Goal: Task Accomplishment & Management: Contribute content

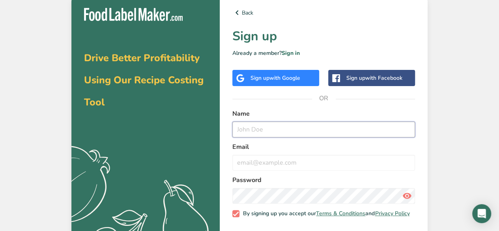
click at [276, 126] on input "text" at bounding box center [323, 129] width 183 height 16
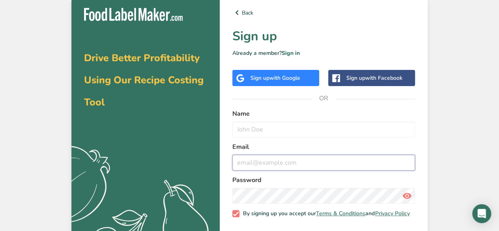
click at [252, 164] on input "email" at bounding box center [323, 163] width 183 height 16
paste input "courtney@nutritionthymerd.com"
type input "courtney@nutritionthymerd.com"
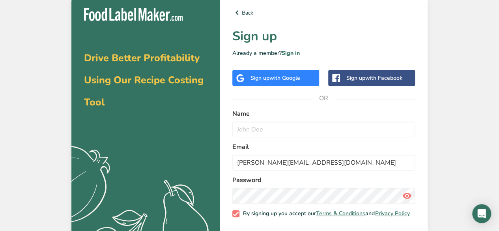
click at [421, 125] on div "Back Sign up Already a member? Sign in Sign up with Google Sign up with Faceboo…" at bounding box center [324, 131] width 208 height 272
click at [282, 77] on span "with Google" at bounding box center [284, 77] width 31 height 7
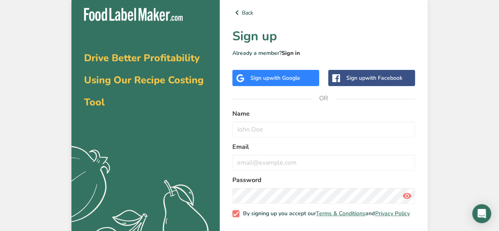
click at [296, 50] on link "Sign in" at bounding box center [291, 52] width 18 height 7
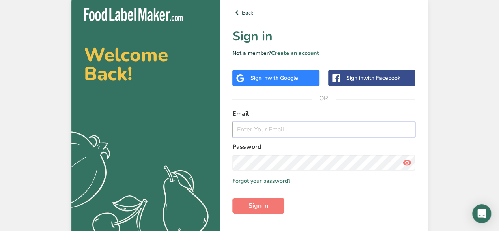
type input "[PERSON_NAME][EMAIL_ADDRESS][DOMAIN_NAME]"
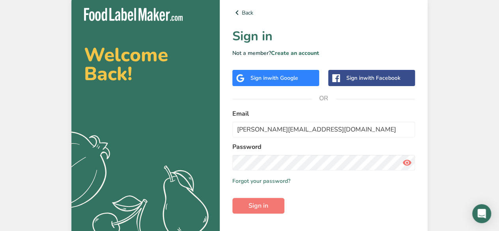
click at [296, 50] on link "Create an account" at bounding box center [295, 52] width 48 height 7
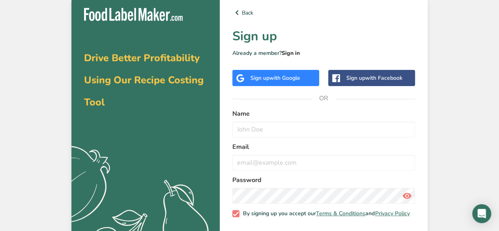
click at [288, 53] on link "Sign in" at bounding box center [291, 52] width 18 height 7
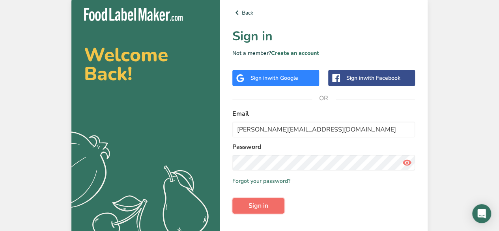
click at [270, 201] on button "Sign in" at bounding box center [258, 206] width 52 height 16
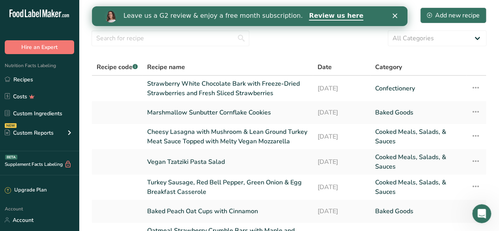
click at [304, 56] on section "Recipes (299) Add new recipe All Categories Baked Goods [GEOGRAPHIC_DATA] Confe…" at bounding box center [289, 179] width 420 height 359
click at [395, 17] on icon "Close" at bounding box center [394, 15] width 5 height 5
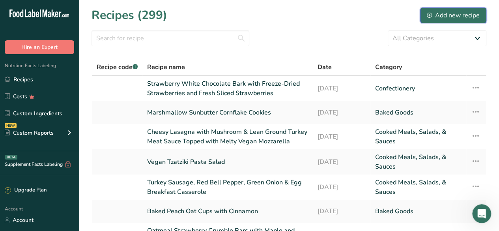
click at [454, 16] on div "Add new recipe" at bounding box center [453, 15] width 53 height 9
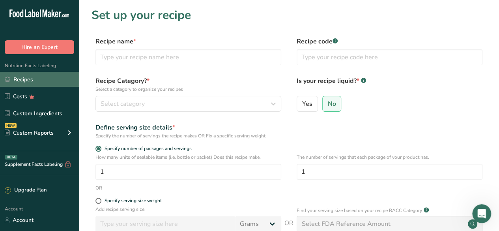
click at [50, 78] on link "Recipes" at bounding box center [39, 79] width 79 height 15
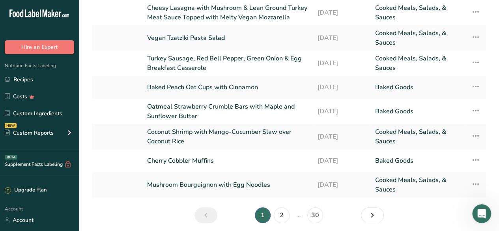
scroll to position [153, 0]
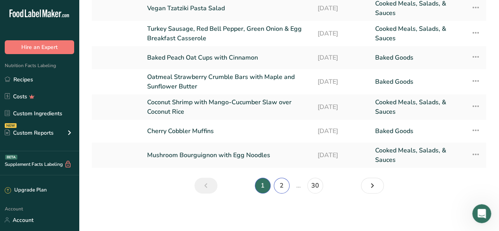
click at [282, 183] on link "2" at bounding box center [282, 185] width 16 height 16
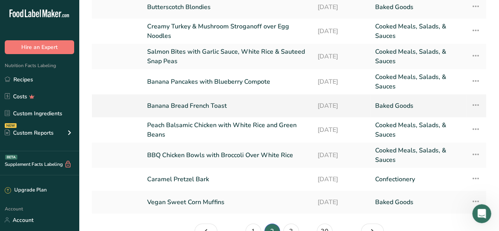
scroll to position [108, 0]
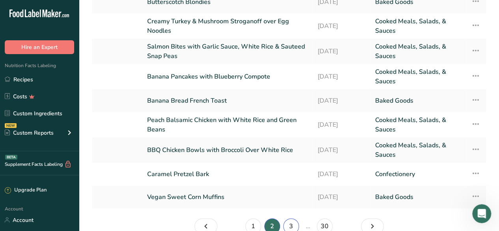
click at [293, 222] on link "3" at bounding box center [291, 226] width 16 height 16
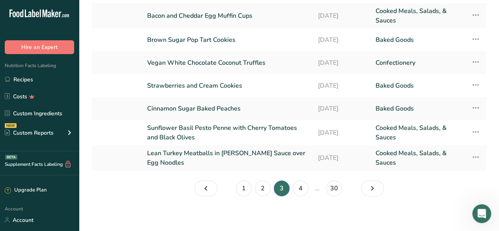
scroll to position [149, 0]
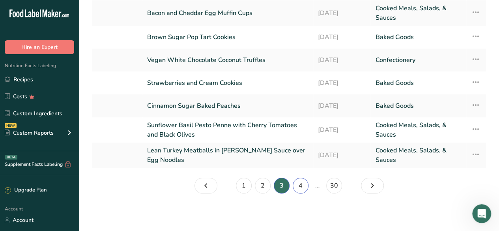
click at [298, 181] on link "4" at bounding box center [301, 185] width 16 height 16
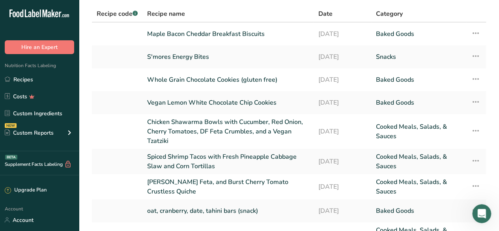
scroll to position [54, 0]
click at [235, 102] on link "Vegan Lemon White Chocolate Chip Cookies" at bounding box center [228, 102] width 162 height 17
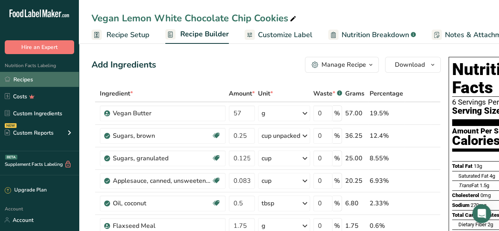
click at [42, 78] on link "Recipes" at bounding box center [39, 79] width 79 height 15
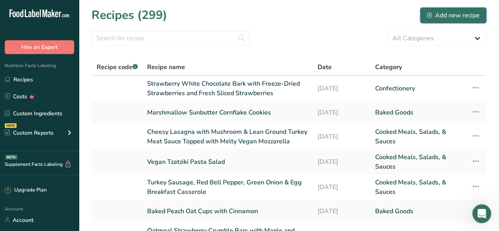
click at [453, 8] on button "Add new recipe" at bounding box center [453, 15] width 66 height 16
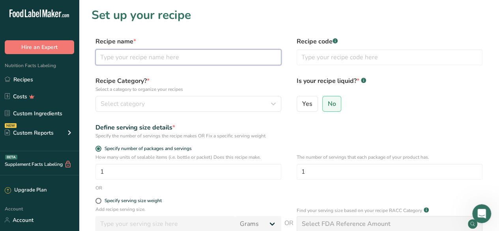
click at [170, 58] on input "text" at bounding box center [188, 57] width 186 height 16
type input "v"
type input "Vegan Blueberry Cobbler"
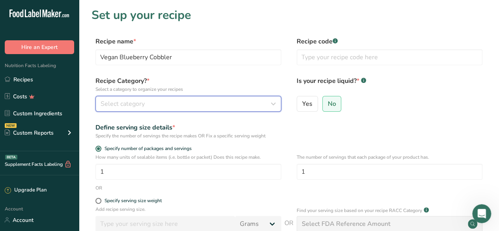
click at [167, 100] on div "Select category" at bounding box center [186, 103] width 171 height 9
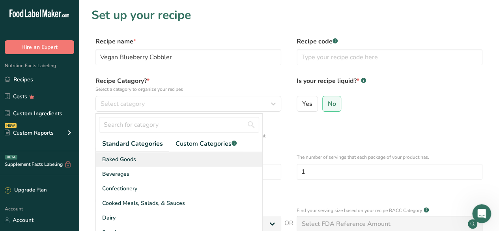
click at [163, 156] on div "Baked Goods" at bounding box center [179, 159] width 166 height 15
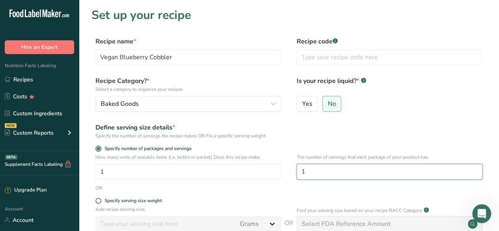
click at [305, 170] on input "1" at bounding box center [390, 172] width 186 height 16
type input "6"
click at [351, 138] on div "Define serving size details * Specify the number of servings the recipe makes O…" at bounding box center [289, 131] width 395 height 17
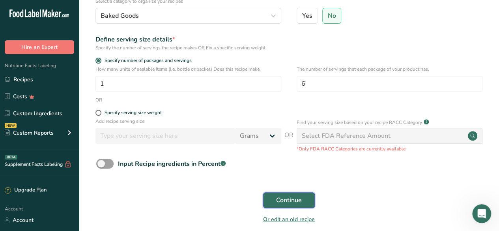
click at [297, 199] on span "Continue" at bounding box center [289, 199] width 26 height 9
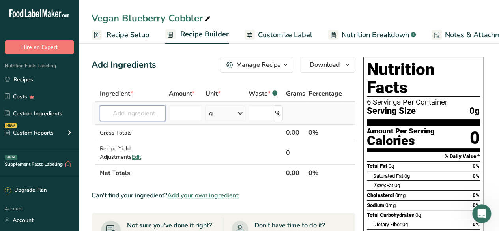
click at [129, 115] on input "text" at bounding box center [133, 113] width 66 height 16
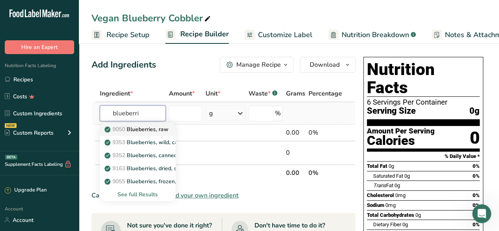
type input "blueberri"
click at [143, 132] on p "9050 Blueberries, raw" at bounding box center [137, 129] width 62 height 8
type input "Blueberries, raw"
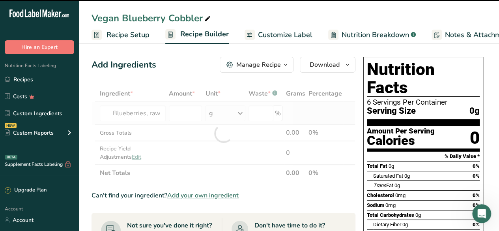
type input "0"
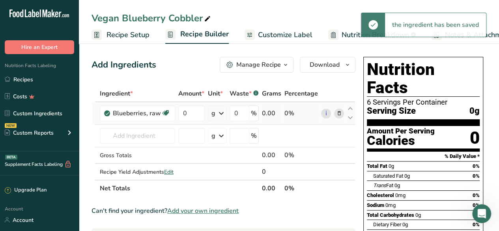
click at [222, 115] on icon at bounding box center [221, 113] width 9 height 14
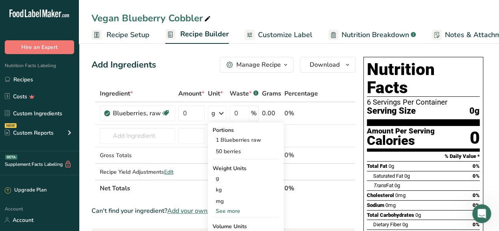
click at [196, 60] on div "Add Ingredients Manage Recipe Delete Recipe Duplicate Recipe Scale Recipe Save …" at bounding box center [224, 65] width 264 height 16
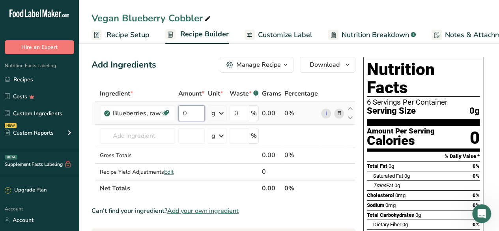
click at [193, 107] on input "0" at bounding box center [191, 113] width 26 height 16
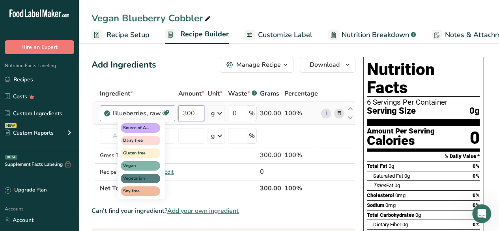
type input "300"
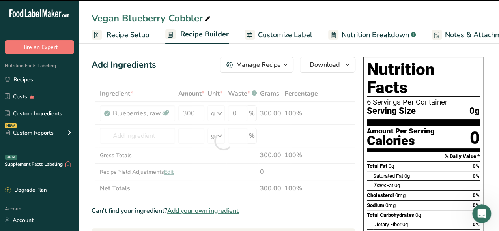
click at [134, 134] on div "Ingredient * Amount * Unit * Waste * .a-a{fill:#347362;}.b-a{fill:#fff;} Grams …" at bounding box center [224, 140] width 264 height 111
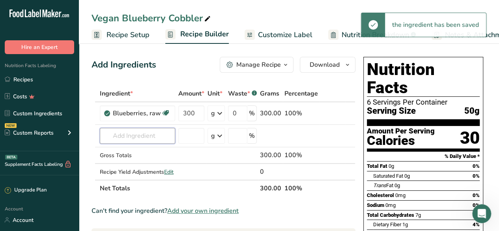
click at [134, 134] on input "text" at bounding box center [137, 136] width 75 height 16
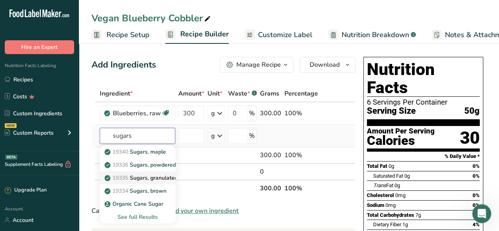
type input "sugars"
click at [155, 174] on p "19335 [GEOGRAPHIC_DATA], granulated" at bounding box center [142, 178] width 72 height 8
type input "Sugars, granulated"
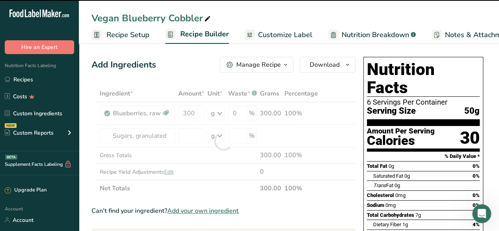
type input "0"
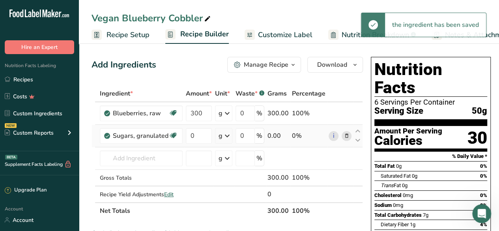
click at [220, 134] on div "g" at bounding box center [221, 135] width 4 height 9
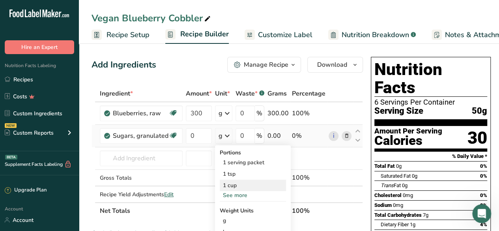
click at [237, 184] on div "1 cup" at bounding box center [253, 184] width 66 height 11
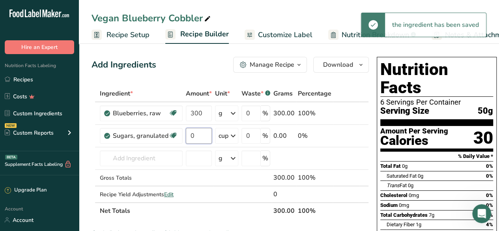
click at [196, 135] on input "0" at bounding box center [199, 136] width 26 height 16
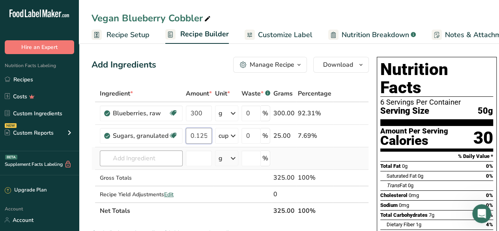
type input "0.125"
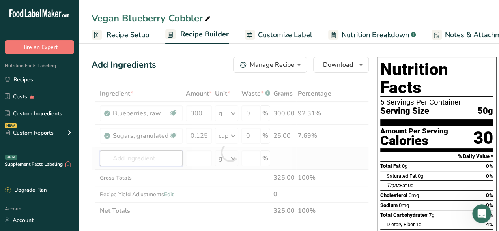
click at [144, 156] on div "Ingredient * Amount * Unit * Waste * .a-a{fill:#347362;}.b-a{fill:#fff;} Grams …" at bounding box center [230, 152] width 277 height 134
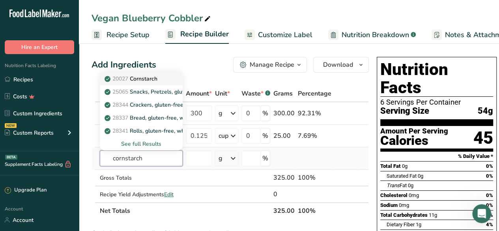
type input "cornstarch"
click at [157, 79] on p "20027 [GEOGRAPHIC_DATA]" at bounding box center [131, 79] width 51 height 8
type input "Cornstarch"
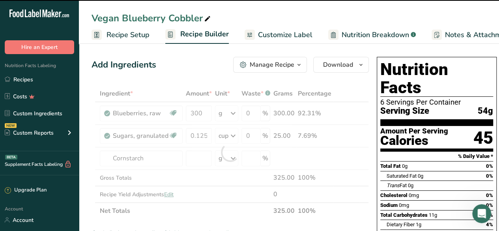
type input "0"
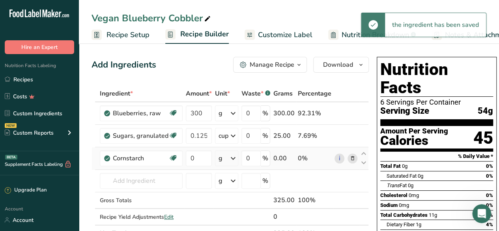
click at [232, 161] on icon at bounding box center [232, 158] width 9 height 14
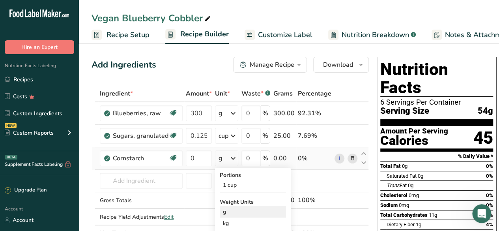
click at [233, 209] on div "g" at bounding box center [253, 211] width 66 height 11
click at [196, 155] on input "0" at bounding box center [199, 158] width 26 height 16
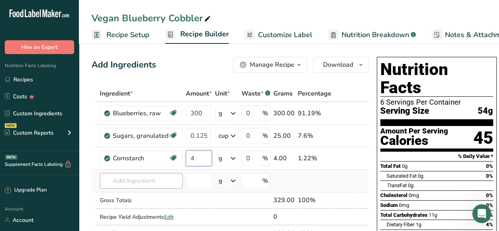
type input "4"
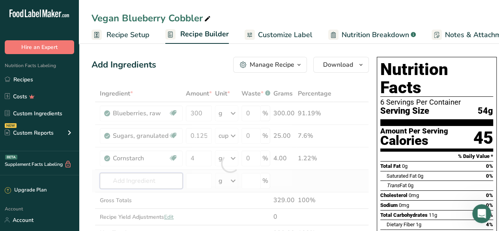
click at [112, 180] on div "Ingredient * Amount * Unit * Waste * .a-a{fill:#347362;}.b-a{fill:#fff;} Grams …" at bounding box center [230, 163] width 277 height 156
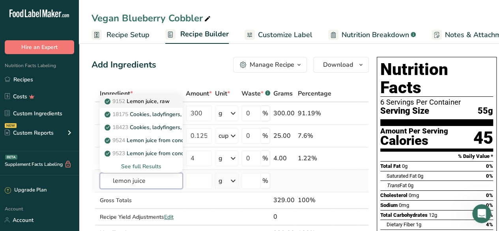
type input "lemon juice"
click at [167, 99] on p "9152 Lemon juice, raw" at bounding box center [138, 101] width 64 height 8
type input "Lemon juice, raw"
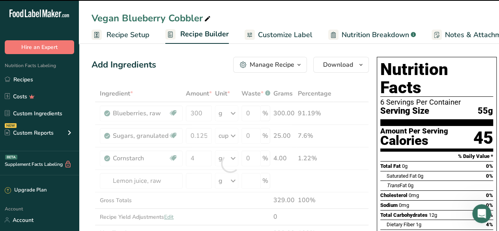
type input "0"
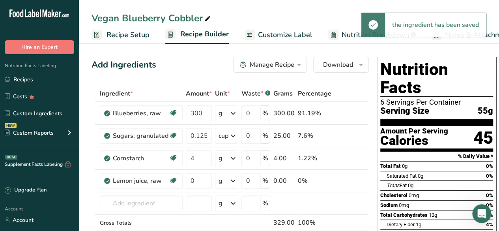
click at [224, 181] on div "g" at bounding box center [226, 181] width 23 height 16
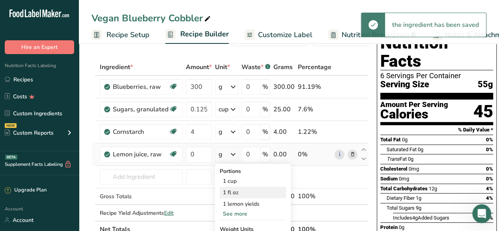
scroll to position [41, 0]
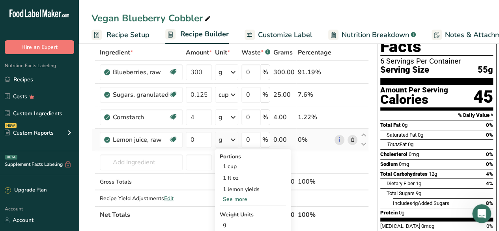
click at [239, 195] on div "See more" at bounding box center [253, 199] width 66 height 8
click at [252, 201] on div "1 wedge yields" at bounding box center [253, 200] width 66 height 11
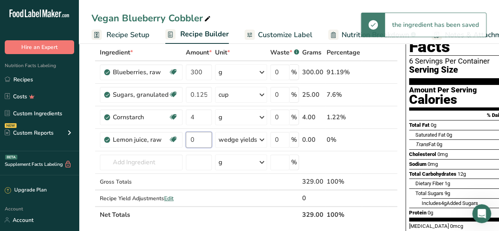
click at [196, 137] on input "0" at bounding box center [199, 140] width 26 height 16
type input "1"
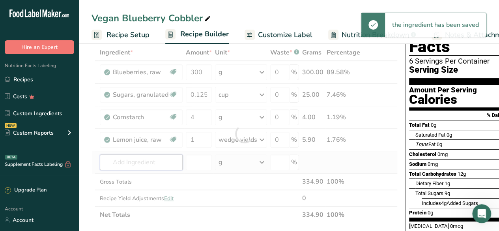
click at [133, 163] on div "Ingredient * Amount * Unit * Waste * .a-a{fill:#347362;}.b-a{fill:#fff;} Grams …" at bounding box center [245, 133] width 306 height 179
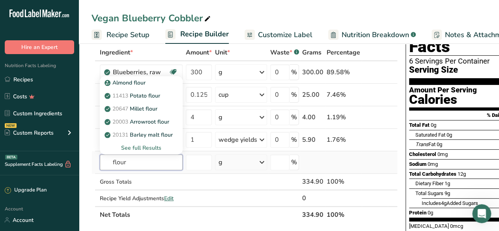
type input "flour"
click at [155, 146] on div "See full Results" at bounding box center [141, 148] width 70 height 8
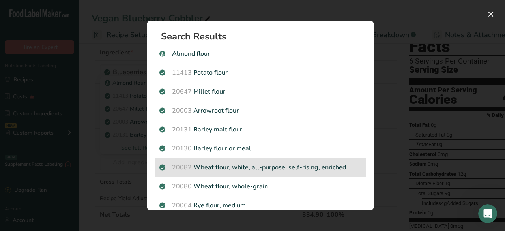
click at [292, 166] on p "20082 Wheat flour, white, all-purpose, self-rising, enriched" at bounding box center [260, 166] width 202 height 9
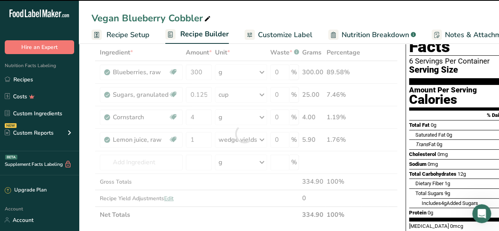
type input "0"
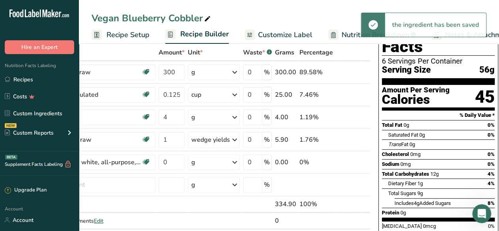
scroll to position [0, 0]
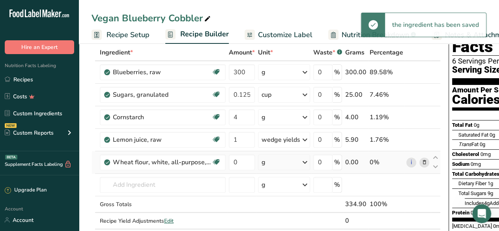
click at [268, 166] on div "g" at bounding box center [284, 162] width 52 height 16
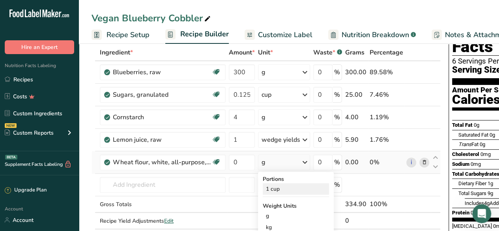
click at [284, 189] on div "1 cup" at bounding box center [296, 188] width 66 height 11
click at [241, 159] on input "0" at bounding box center [242, 162] width 26 height 16
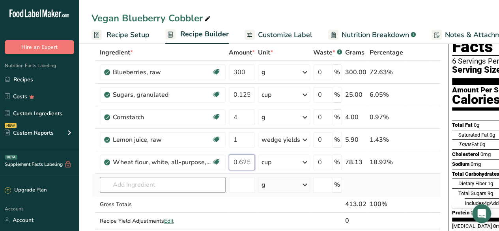
type input "0.625"
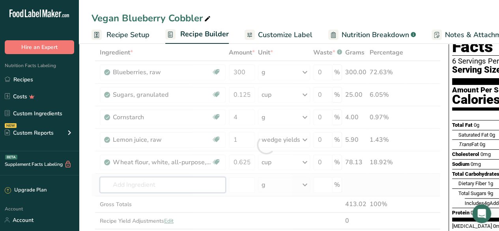
click at [157, 183] on div "Ingredient * Amount * Unit * Waste * .a-a{fill:#347362;}.b-a{fill:#fff;} Grams …" at bounding box center [266, 144] width 349 height 201
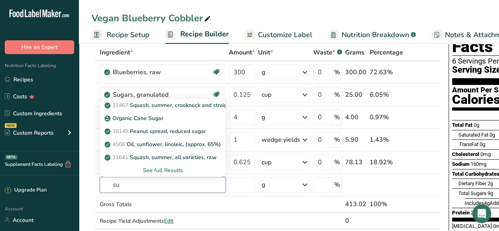
type input "su"
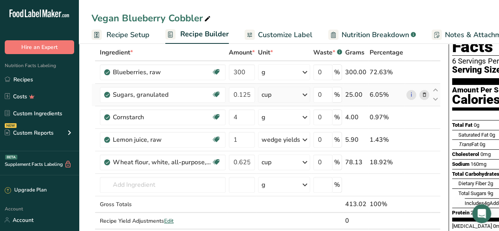
click at [297, 91] on div "cup" at bounding box center [284, 95] width 52 height 16
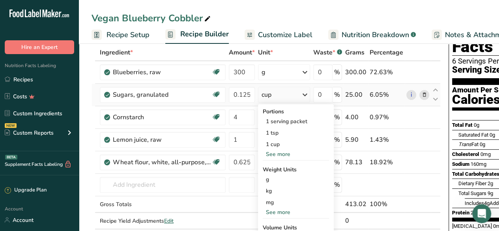
click at [278, 152] on div "See more" at bounding box center [296, 154] width 66 height 8
click at [278, 167] on div "See less" at bounding box center [296, 165] width 66 height 8
click at [338, 13] on div "Vegan Blueberry Cobbler" at bounding box center [289, 18] width 420 height 14
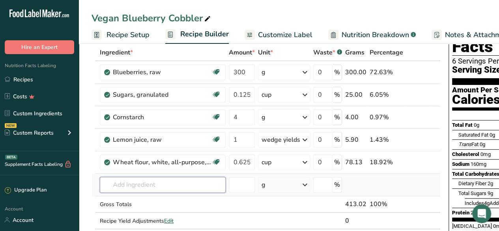
click at [133, 191] on input "text" at bounding box center [163, 185] width 126 height 16
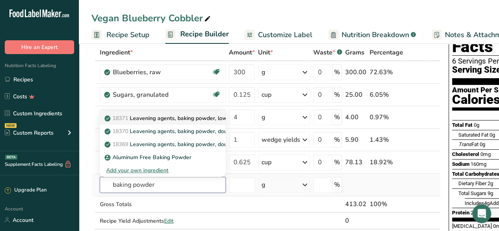
type input "baking powder"
click at [204, 116] on p "18371 Leavening agents, baking powder, low-sodium" at bounding box center [177, 118] width 142 height 8
type input "Leavening agents, baking powder, low-sodium"
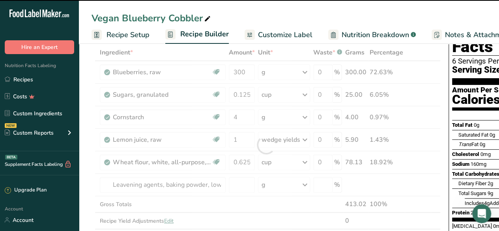
type input "0"
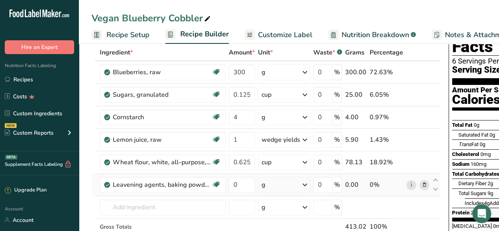
click at [286, 182] on div "g" at bounding box center [284, 185] width 52 height 16
click at [281, 208] on div "1 tsp" at bounding box center [296, 210] width 66 height 11
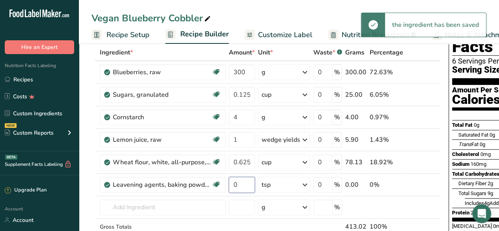
click at [243, 182] on input "0" at bounding box center [242, 185] width 26 height 16
type input "0.5"
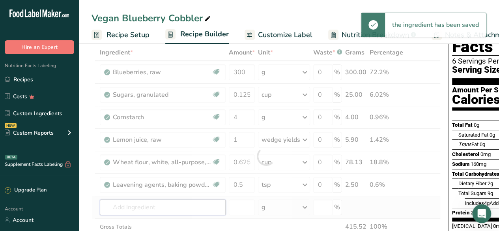
click at [144, 203] on div "Ingredient * Amount * Unit * Waste * .a-a{fill:#347362;}.b-a{fill:#fff;} Grams …" at bounding box center [266, 156] width 349 height 224
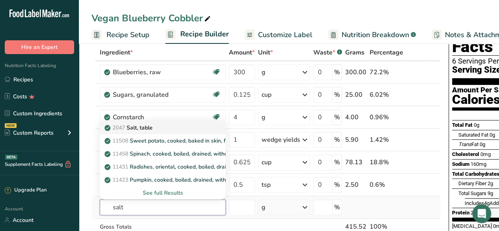
type input "salt"
click at [185, 121] on link "2047 Salt, table" at bounding box center [163, 127] width 126 height 13
type input "Salt, table"
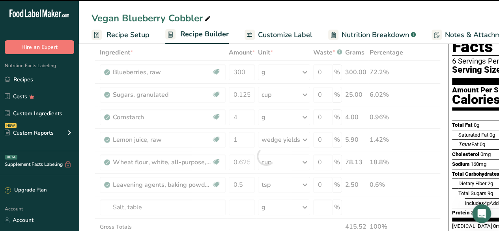
type input "0"
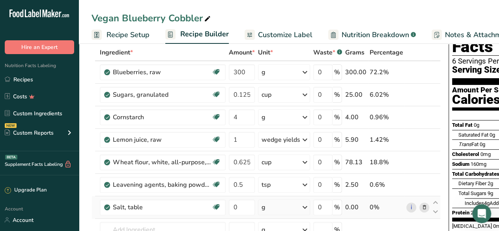
click at [276, 205] on div "g" at bounding box center [284, 207] width 52 height 16
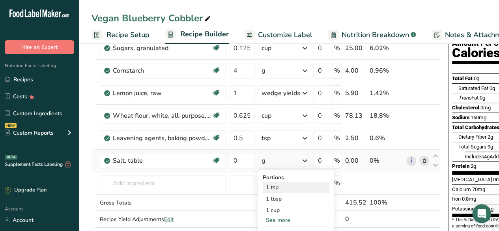
click at [286, 187] on div "1 tsp" at bounding box center [296, 186] width 66 height 11
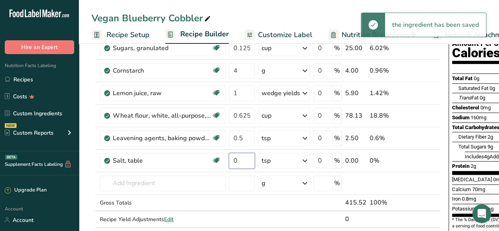
click at [239, 159] on input "0" at bounding box center [242, 161] width 26 height 16
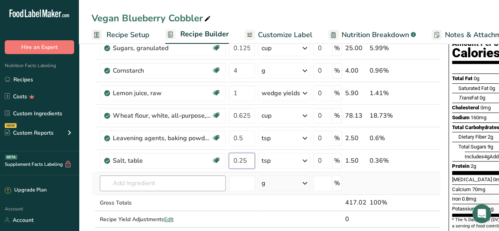
type input "0.25"
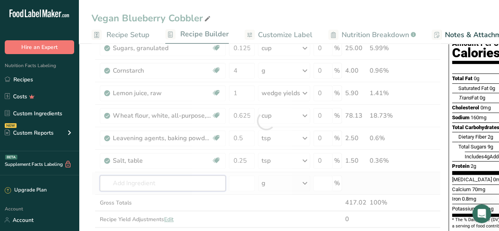
click at [144, 184] on div "Ingredient * Amount * Unit * Waste * .a-a{fill:#347362;}.b-a{fill:#fff;} Grams …" at bounding box center [266, 121] width 349 height 246
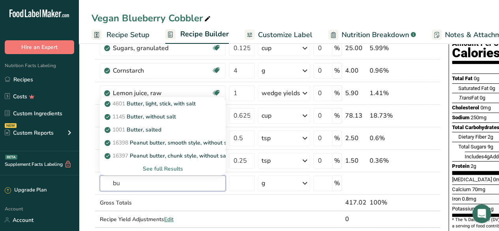
type input "b"
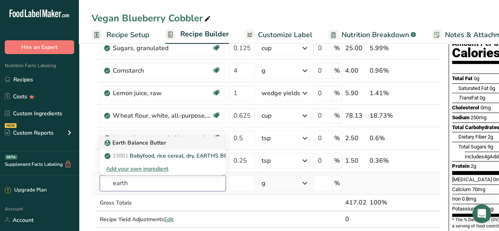
type input "earth"
click at [172, 142] on div "Earth Balance Butter" at bounding box center [156, 142] width 101 height 8
type input "Earth Balance Butter"
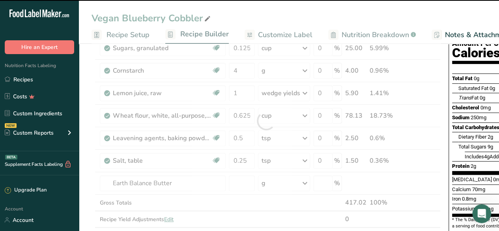
type input "0"
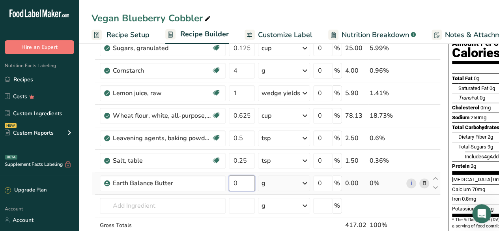
click at [241, 186] on input "0" at bounding box center [242, 183] width 26 height 16
type input "76"
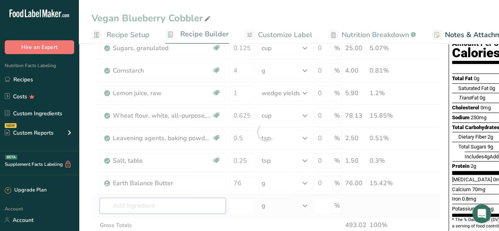
click at [159, 207] on div "Ingredient * Amount * Unit * Waste * .a-a{fill:#347362;}.b-a{fill:#fff;} Grams …" at bounding box center [266, 132] width 349 height 269
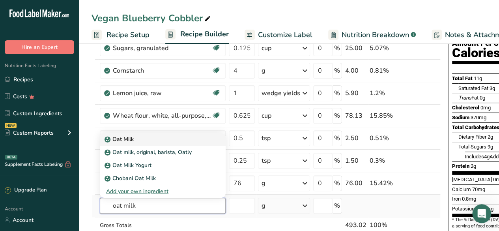
type input "oat milk"
click at [175, 135] on div "Oat Milk" at bounding box center [156, 139] width 101 height 8
type input "Oat Milk"
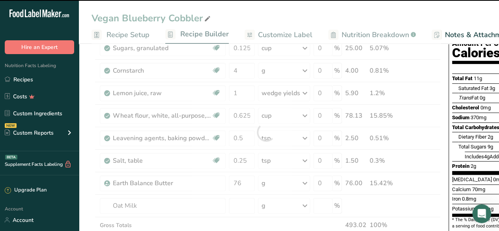
scroll to position [0, 70]
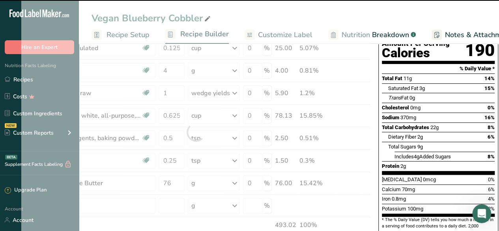
type input "0"
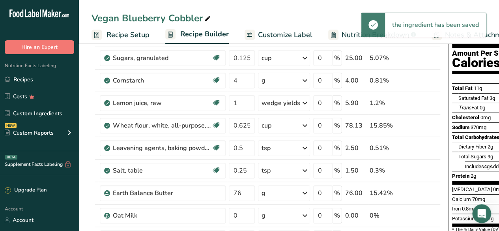
scroll to position [99, 0]
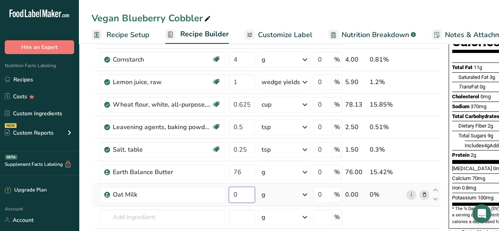
click at [239, 190] on input "0" at bounding box center [242, 195] width 26 height 16
type input "22.5"
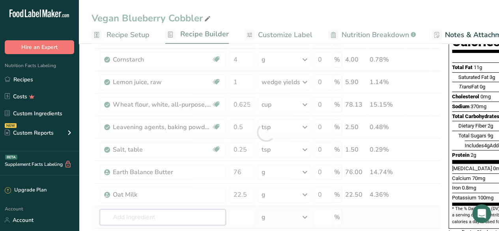
click at [182, 212] on div "Ingredient * Amount * Unit * Waste * .a-a{fill:#347362;}.b-a{fill:#fff;} Grams …" at bounding box center [266, 132] width 349 height 291
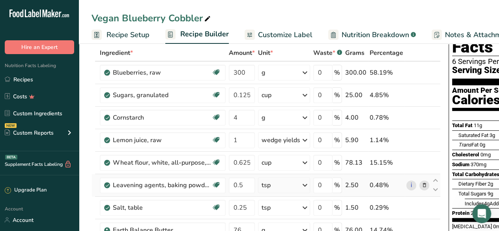
scroll to position [39, 0]
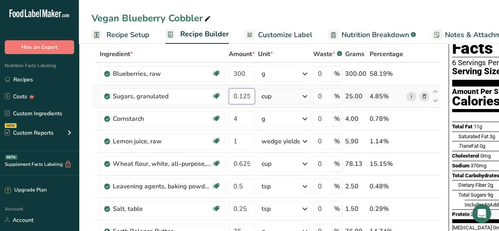
click at [252, 96] on input "0.125" at bounding box center [242, 96] width 26 height 16
type input "0.5"
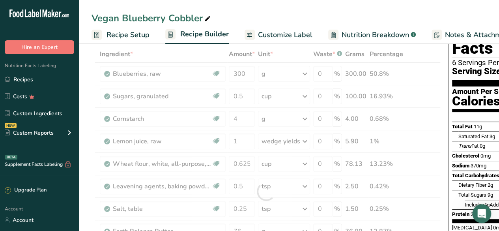
click at [461, 88] on div "Amount Per Serving" at bounding box center [486, 91] width 68 height 7
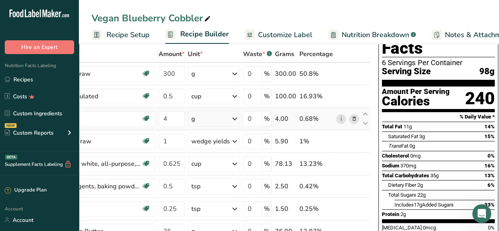
scroll to position [0, 0]
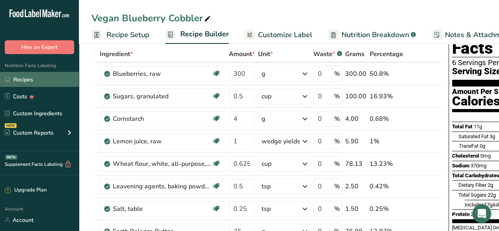
click at [47, 77] on link "Recipes" at bounding box center [39, 79] width 79 height 15
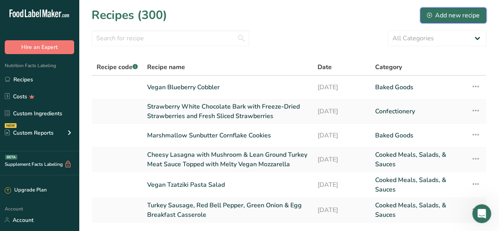
click at [450, 16] on div "Add new recipe" at bounding box center [453, 15] width 53 height 9
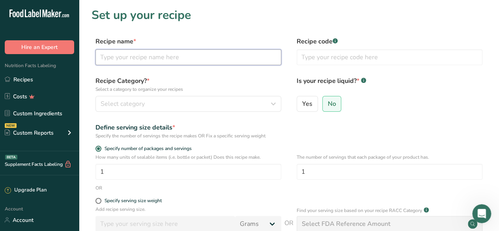
click at [164, 64] on input "text" at bounding box center [188, 57] width 186 height 16
paste input "Sunflower Seed Pesto Chicken and Orzo Bowls with Fresh Tomatoes and Vegan Mozza…"
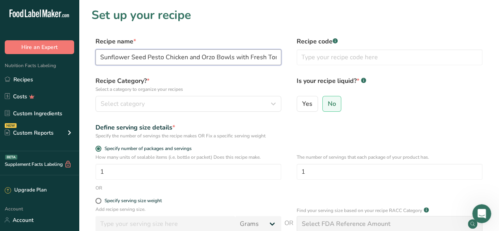
scroll to position [0, 15]
click at [185, 57] on input "Sunflower Seed Pesto Chicken and Orzo Bowls with Fresh Tomatoes and Vegan Mozza…" at bounding box center [188, 57] width 186 height 16
click at [212, 58] on input "Sunflower Seed Pesto Chicken Orzo Bowls with Fresh Tomatoes and Vegan Mozzarell…" at bounding box center [188, 57] width 186 height 16
type input "Sunflower Seed Pesto Chicken Orzo Bowls with Tomatoes and Vegan Mozzarella Chee…"
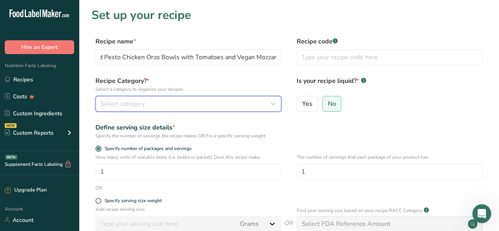
scroll to position [0, 0]
click at [201, 103] on div "Select category" at bounding box center [186, 103] width 171 height 9
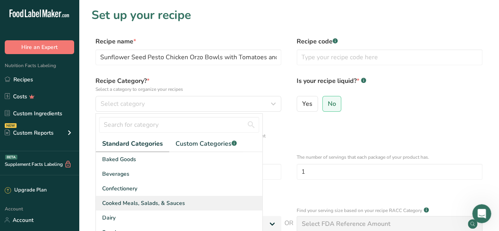
click at [177, 204] on span "Cooked Meals, Salads, & Sauces" at bounding box center [143, 203] width 83 height 8
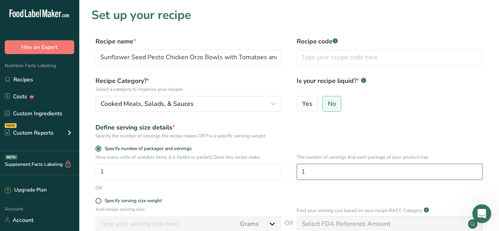
click at [323, 165] on input "1" at bounding box center [390, 172] width 186 height 16
type input "6"
click at [396, 122] on form "Recipe name * Sunflower Seed Pesto Chicken Orzo Bowls with Tomatoes and Vegan M…" at bounding box center [289, 177] width 395 height 280
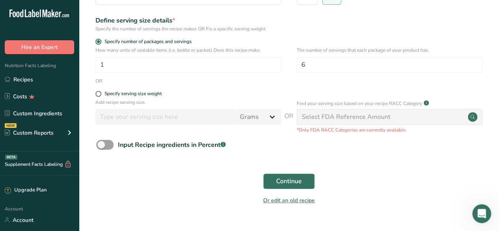
scroll to position [107, 0]
click at [297, 183] on span "Continue" at bounding box center [289, 180] width 26 height 9
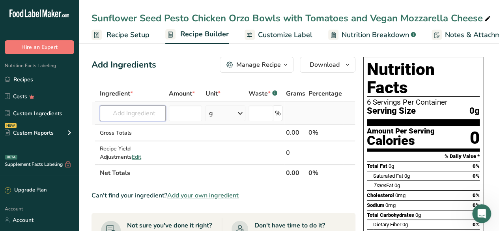
click at [123, 117] on input "text" at bounding box center [133, 113] width 66 height 16
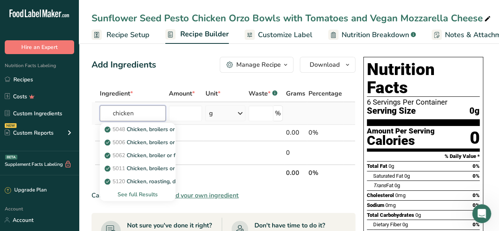
type input "chicken"
click at [147, 193] on div "See full Results" at bounding box center [137, 194] width 63 height 8
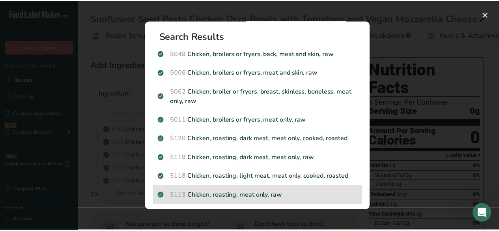
scroll to position [73, 0]
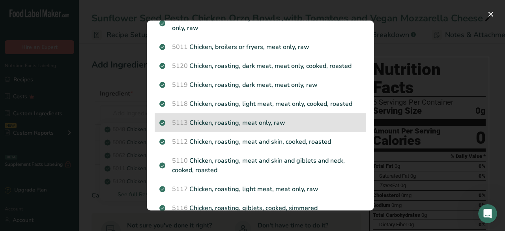
click at [293, 121] on p "5113 Chicken, roasting, meat only, raw" at bounding box center [260, 122] width 202 height 9
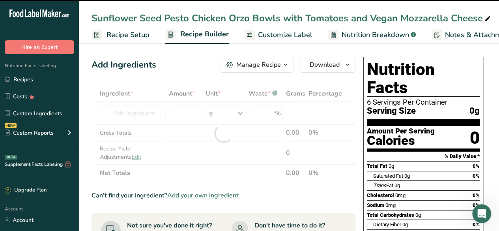
type input "0"
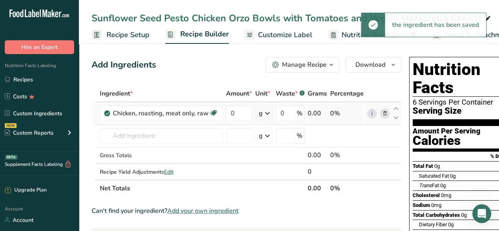
click at [263, 115] on icon at bounding box center [267, 113] width 9 height 14
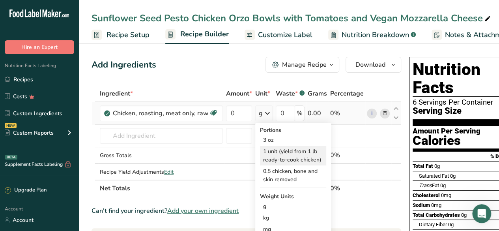
click at [302, 153] on div "1 unit (yield from 1 lb ready-to-cook chicken)" at bounding box center [293, 156] width 66 height 20
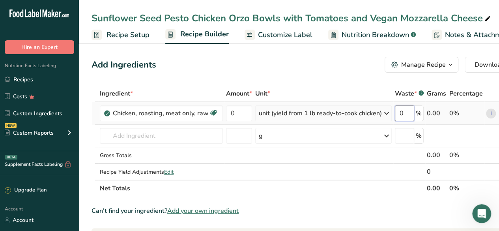
click at [407, 112] on input "0" at bounding box center [404, 113] width 19 height 16
type input "25"
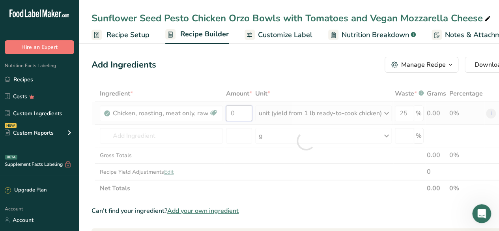
click at [242, 112] on div "Ingredient * Amount * Unit * Waste * .a-a{fill:#347362;}.b-a{fill:#fff;} Grams …" at bounding box center [306, 140] width 429 height 111
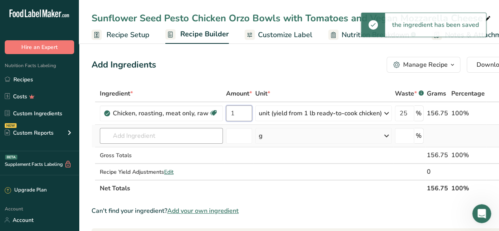
type input "1"
click at [153, 138] on div "Ingredient * Amount * Unit * Waste * .a-a{fill:#347362;}.b-a{fill:#fff;} Grams …" at bounding box center [307, 140] width 431 height 111
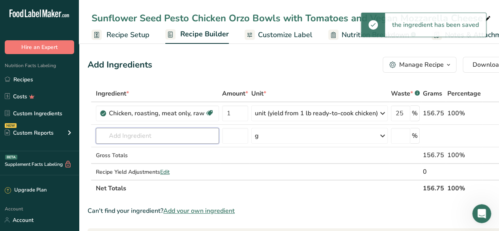
scroll to position [0, 0]
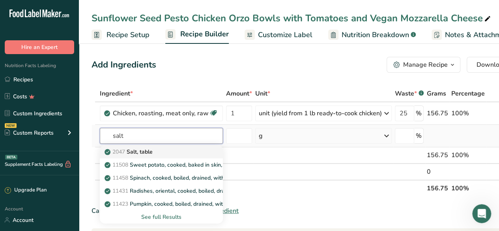
type input "salt"
click at [160, 150] on div "2047 Salt, table" at bounding box center [155, 152] width 98 height 8
type input "Salt, table"
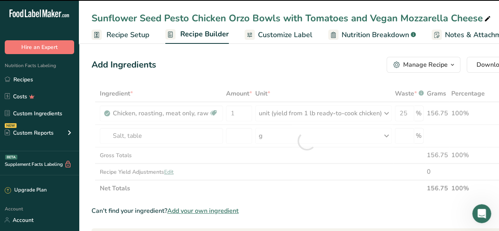
type input "0"
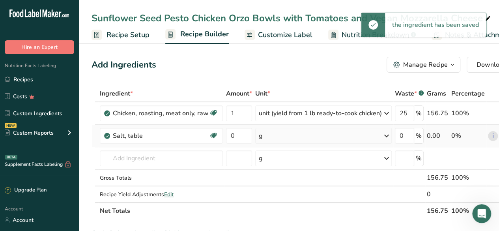
click at [269, 133] on div "g" at bounding box center [323, 136] width 136 height 16
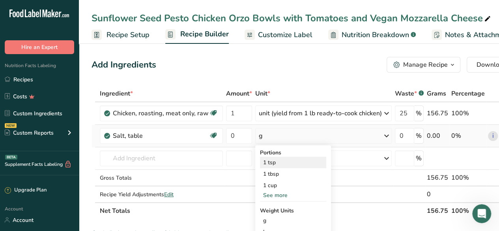
click at [275, 164] on div "1 tsp" at bounding box center [293, 162] width 66 height 11
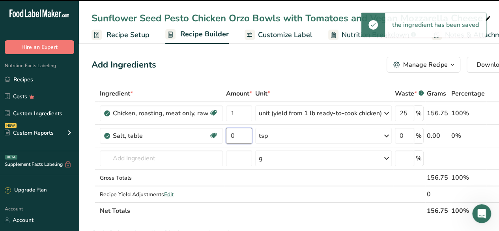
click at [237, 134] on input "0" at bounding box center [239, 136] width 26 height 16
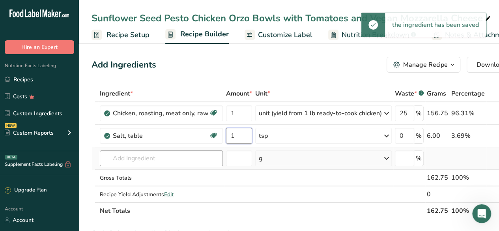
type input "1"
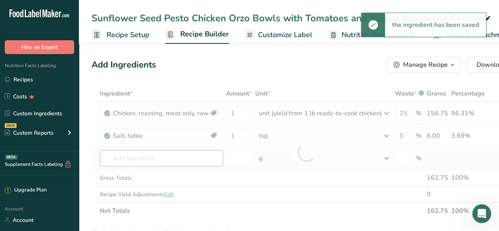
click at [155, 154] on div "Ingredient * Amount * Unit * Waste * .a-a{fill:#347362;}.b-a{fill:#fff;} Grams …" at bounding box center [307, 152] width 431 height 134
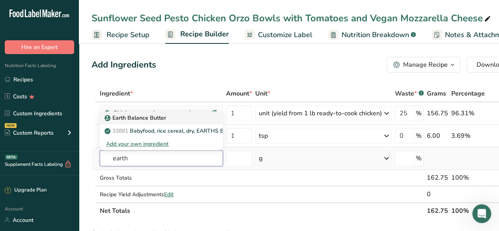
type input "earth"
click at [179, 116] on div "Earth Balance Butter" at bounding box center [155, 118] width 98 height 8
type input "Earth Balance Butter"
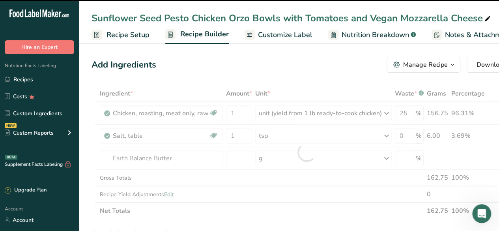
type input "0"
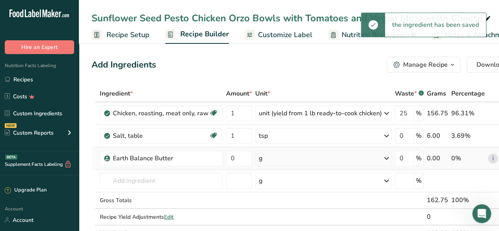
click at [293, 160] on div "g" at bounding box center [323, 158] width 136 height 16
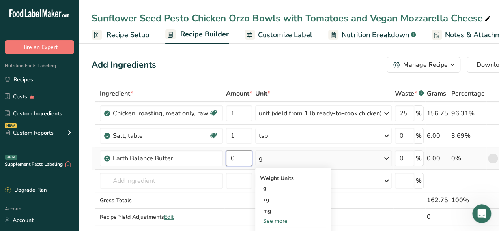
click at [241, 156] on input "0" at bounding box center [239, 158] width 26 height 16
type input "14.2"
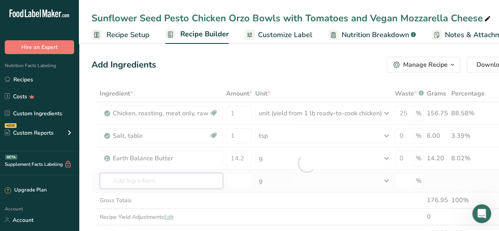
click at [163, 181] on div "Ingredient * Amount * Unit * Waste * .a-a{fill:#347362;}.b-a{fill:#fff;} Grams …" at bounding box center [307, 163] width 431 height 156
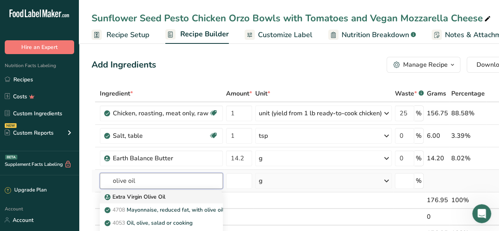
type input "olive oil"
click at [177, 200] on link "Extra Virgin Olive Oil" at bounding box center [161, 196] width 123 height 13
type input "Extra Virgin Olive Oil"
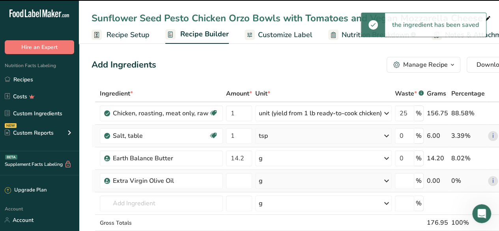
type input "0"
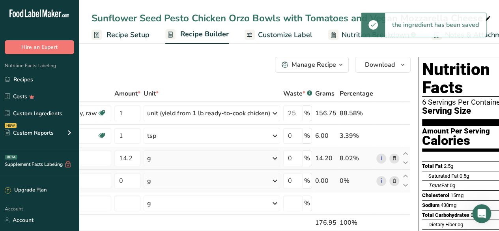
scroll to position [0, 112]
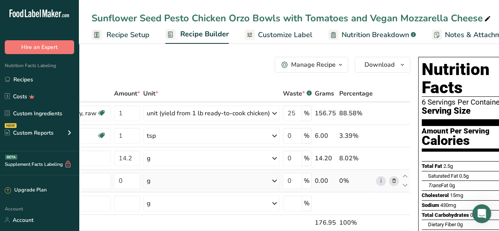
click at [391, 179] on icon at bounding box center [394, 181] width 6 height 8
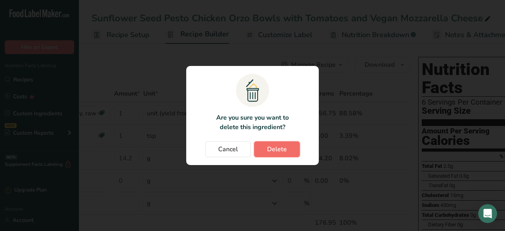
click at [278, 151] on span "Delete" at bounding box center [277, 148] width 20 height 9
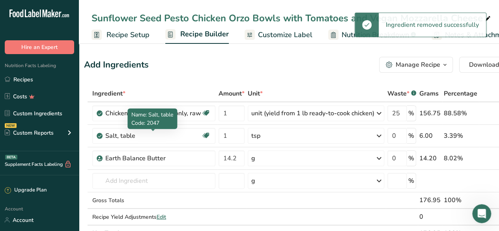
scroll to position [0, 7]
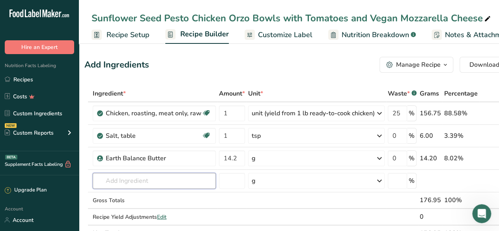
click at [126, 179] on input "text" at bounding box center [154, 181] width 123 height 16
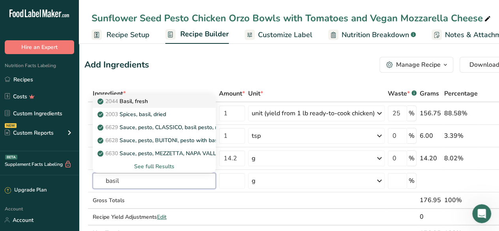
type input "basil"
click at [189, 98] on div "2044 Basil, fresh" at bounding box center [148, 101] width 98 height 8
type input "Basil, fresh"
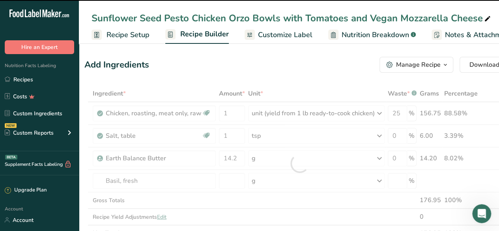
type input "0"
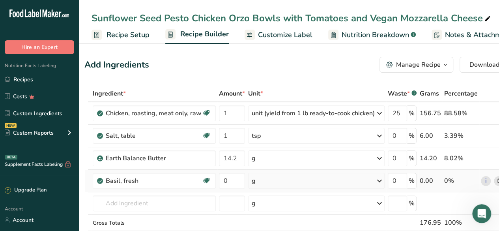
click at [299, 178] on div "g" at bounding box center [316, 181] width 136 height 16
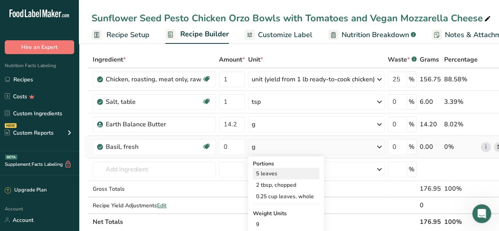
scroll to position [38, 0]
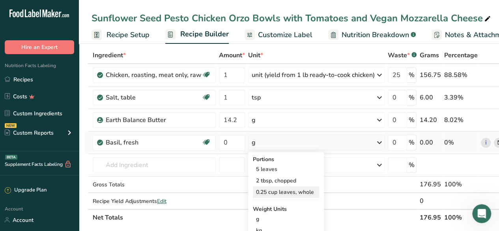
click at [297, 191] on div "0.25 cup leaves, whole" at bounding box center [286, 191] width 66 height 11
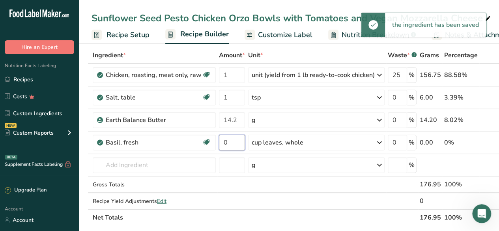
click at [228, 141] on input "0" at bounding box center [232, 142] width 26 height 16
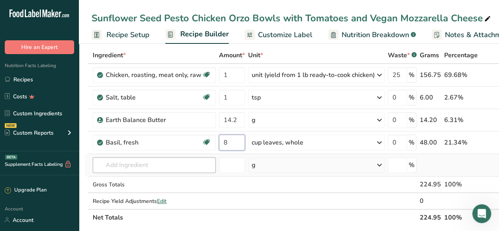
type input "8"
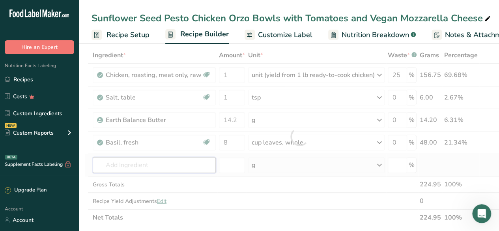
click at [131, 167] on div "Ingredient * Amount * Unit * Waste * .a-a{fill:#347362;}.b-a{fill:#fff;} Grams …" at bounding box center [299, 136] width 431 height 179
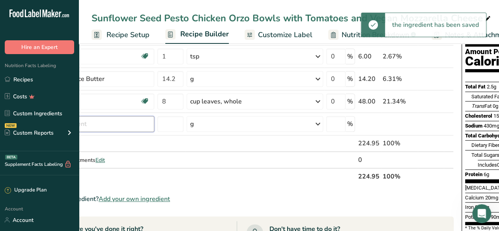
scroll to position [0, 0]
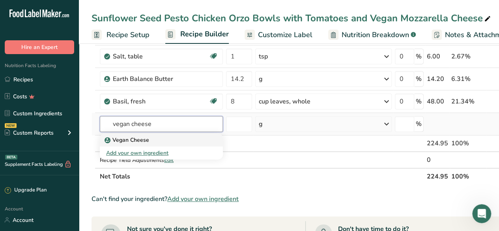
type input "vegan cheese"
click at [159, 136] on div "Vegan Cheese" at bounding box center [155, 140] width 98 height 8
type input "Vegan Cheese"
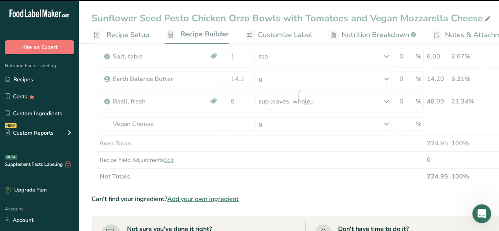
type input "0"
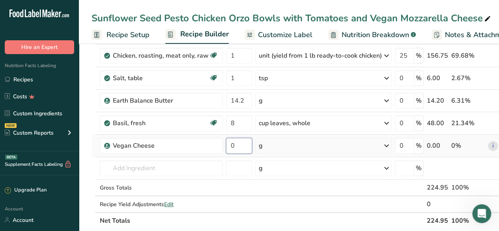
click at [241, 147] on input "0" at bounding box center [239, 146] width 26 height 16
type input "50"
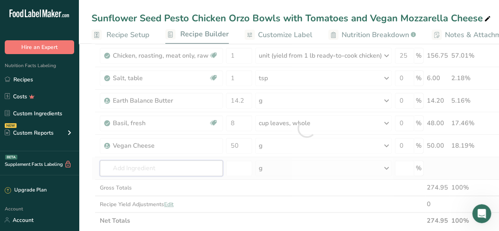
click at [179, 168] on div "Ingredient * Amount * Unit * Waste * .a-a{fill:#347362;}.b-a{fill:#fff;} Grams …" at bounding box center [307, 128] width 431 height 201
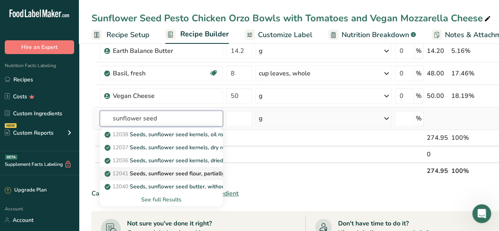
scroll to position [119, 0]
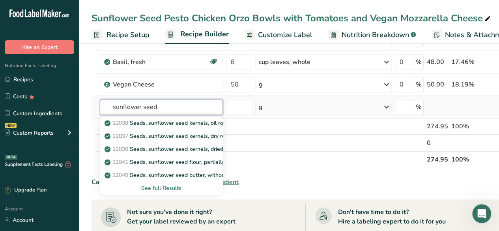
type input "sunflower seed"
click at [173, 184] on div "See full Results" at bounding box center [161, 188] width 110 height 8
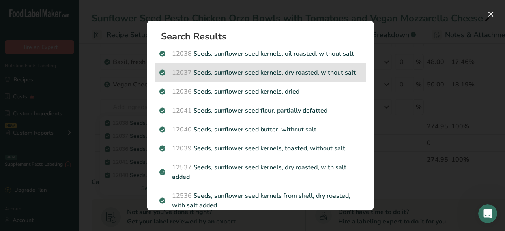
click at [273, 76] on p "12037 Seeds, sunflower seed kernels, dry roasted, without salt" at bounding box center [260, 72] width 202 height 9
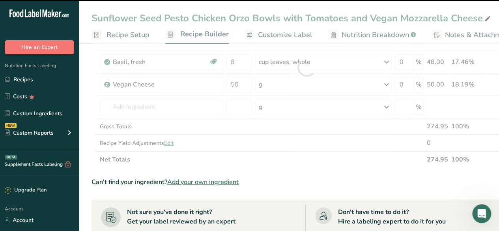
type input "0"
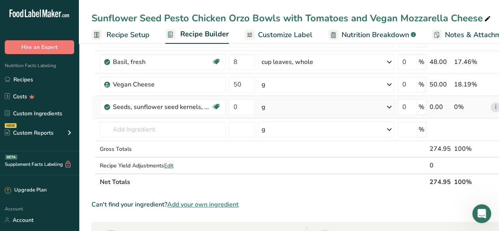
click at [282, 105] on div "g" at bounding box center [326, 107] width 136 height 16
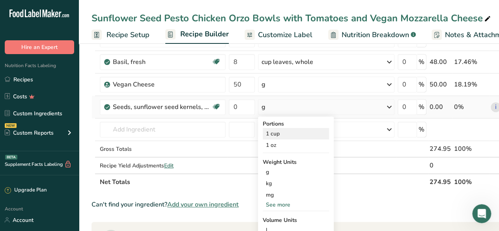
click at [282, 133] on div "1 cup" at bounding box center [296, 133] width 66 height 11
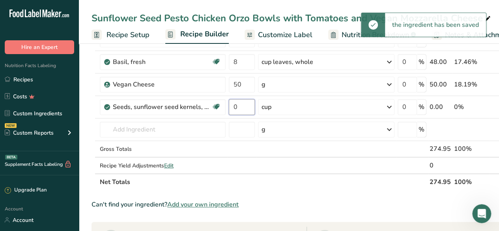
click at [239, 106] on input "0" at bounding box center [242, 107] width 26 height 16
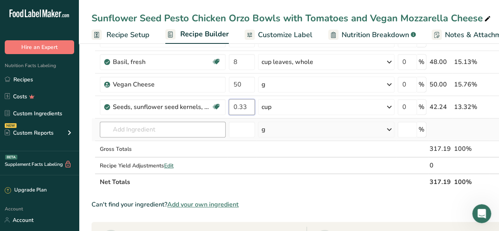
type input "0.33"
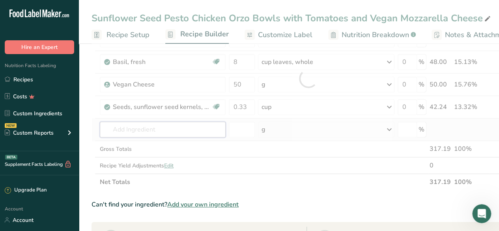
click at [148, 131] on div "Ingredient * Amount * Unit * Waste * .a-a{fill:#347362;}.b-a{fill:#fff;} Grams …" at bounding box center [308, 78] width 433 height 224
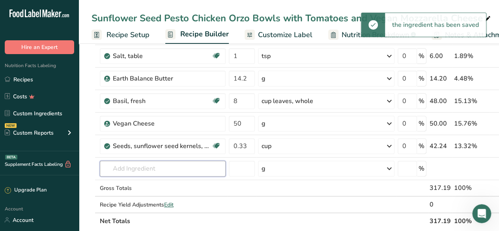
scroll to position [103, 0]
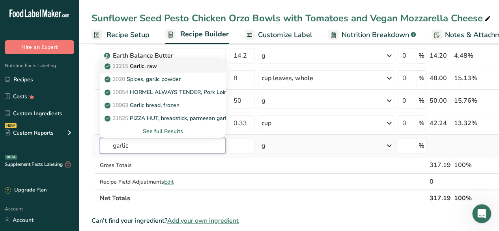
type input "garlic"
click at [185, 62] on div "11215 Garlic, raw" at bounding box center [156, 66] width 101 height 8
type input "Garlic, raw"
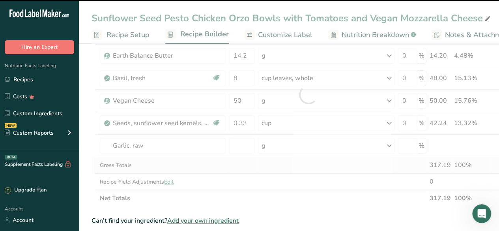
type input "0"
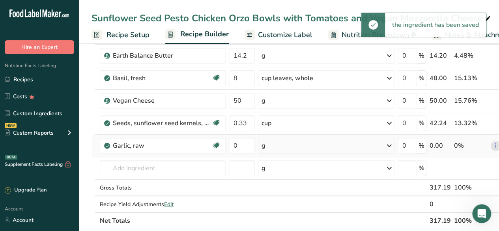
click at [316, 139] on div "g" at bounding box center [326, 146] width 136 height 16
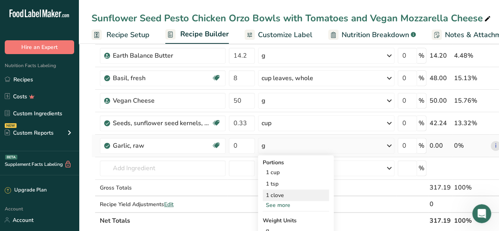
click at [285, 192] on div "1 clove" at bounding box center [296, 194] width 66 height 11
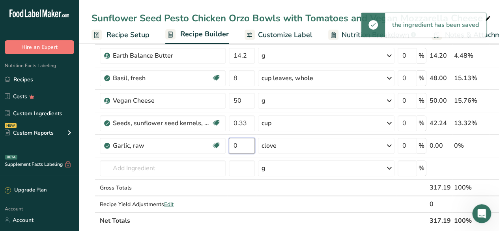
click at [240, 146] on input "0" at bounding box center [242, 146] width 26 height 16
type input "4"
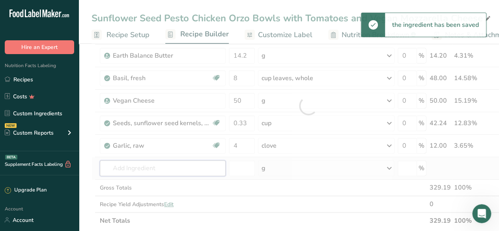
click at [152, 166] on div "Ingredient * Amount * Unit * Waste * .a-a{fill:#347362;}.b-a{fill:#fff;} Grams …" at bounding box center [308, 106] width 433 height 246
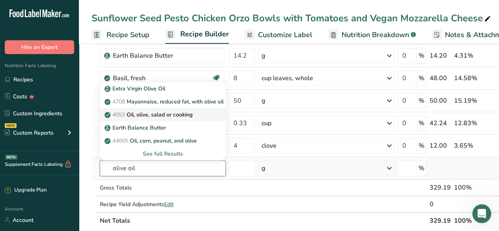
type input "olive oil"
click at [185, 110] on p "4053 Oil, olive, salad or cooking" at bounding box center [149, 114] width 86 height 8
type input "Oil, olive, salad or cooking"
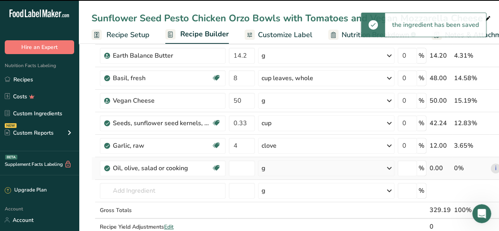
type input "0"
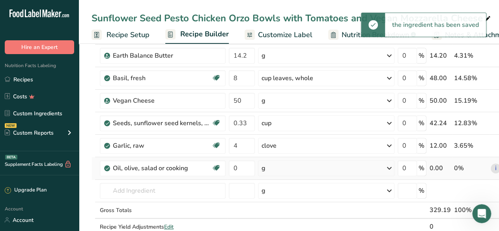
click at [306, 167] on div "g" at bounding box center [326, 168] width 136 height 16
click at [287, 203] on div "1 cup" at bounding box center [296, 205] width 66 height 11
click at [241, 169] on input "0" at bounding box center [242, 168] width 26 height 16
type input "1"
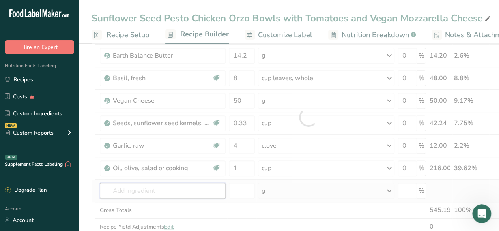
click at [183, 189] on div "Ingredient * Amount * Unit * Waste * .a-a{fill:#347362;}.b-a{fill:#fff;} Grams …" at bounding box center [308, 117] width 433 height 269
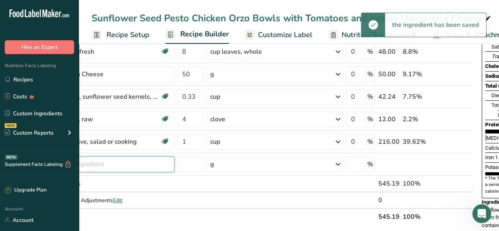
scroll to position [0, 50]
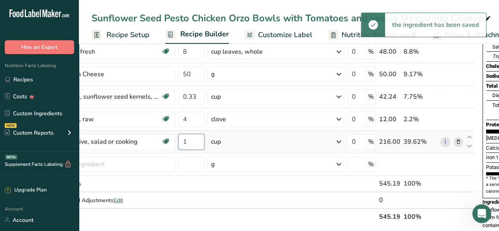
click at [190, 140] on input "1" at bounding box center [191, 142] width 26 height 16
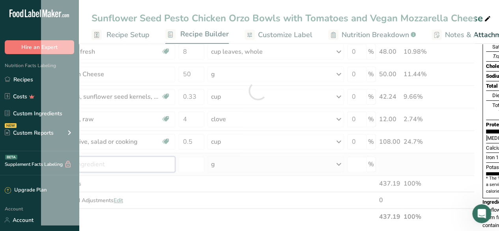
click at [99, 168] on div "Ingredient * Amount * Unit * Waste * .a-a{fill:#347362;}.b-a{fill:#fff;} Grams …" at bounding box center [257, 90] width 433 height 269
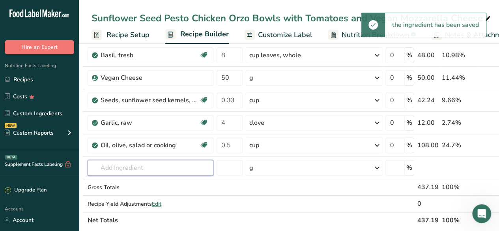
scroll to position [0, 11]
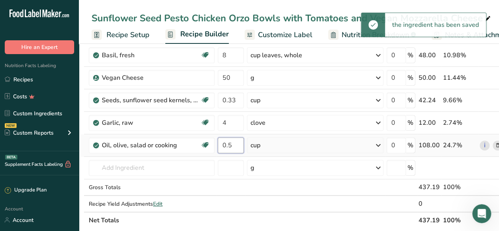
click at [234, 142] on input "0.5" at bounding box center [231, 145] width 26 height 16
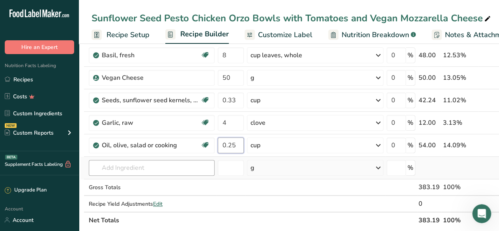
type input "0.25"
click at [170, 163] on div "Ingredient * Amount * Unit * Waste * .a-a{fill:#347362;}.b-a{fill:#fff;} Grams …" at bounding box center [296, 94] width 433 height 269
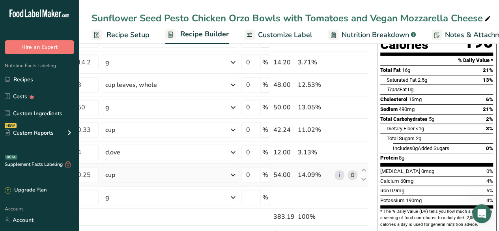
scroll to position [0, 0]
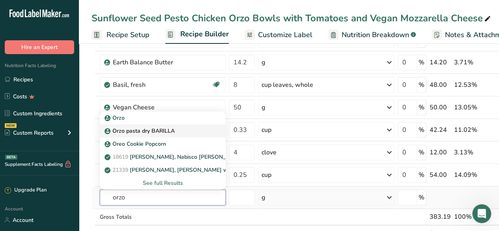
type input "orzo"
click at [181, 128] on div "Orzo pasta dry BARILLA" at bounding box center [156, 131] width 101 height 8
type input "Orzo pasta dry BARILLA"
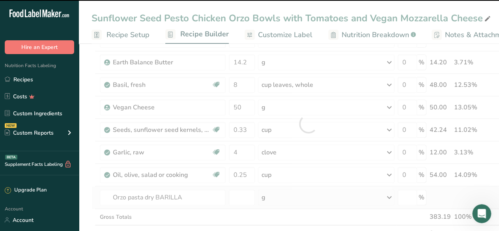
type input "0"
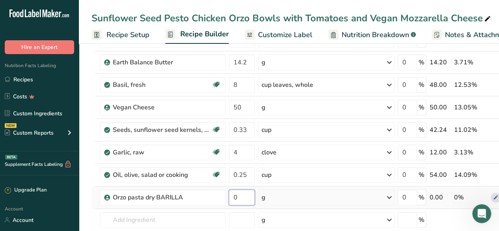
click at [243, 200] on input "0" at bounding box center [242, 197] width 26 height 16
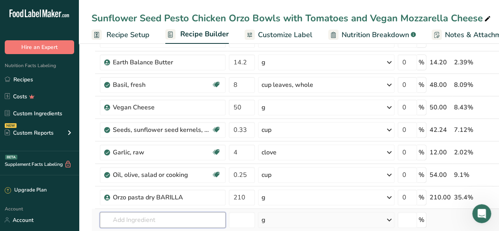
click at [169, 220] on div "Ingredient * Amount * Unit * Waste * .a-a{fill:#347362;}.b-a{fill:#fff;} Grams …" at bounding box center [308, 134] width 433 height 291
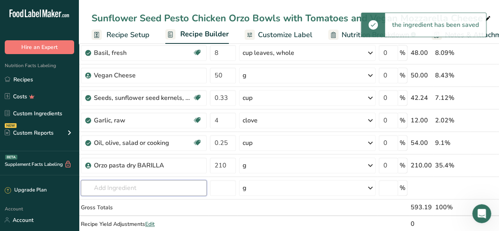
scroll to position [0, 18]
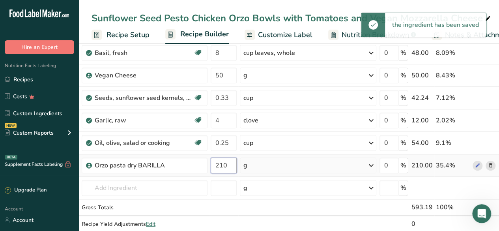
click at [232, 162] on input "210" at bounding box center [224, 165] width 26 height 16
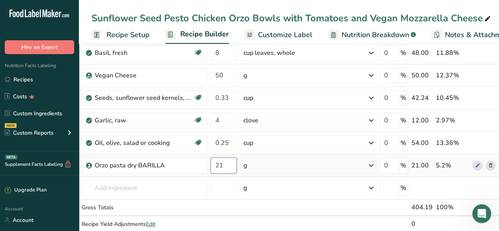
type input "2"
type input "105"
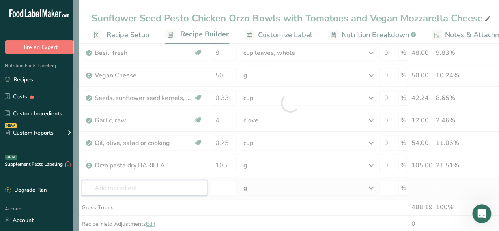
click at [167, 187] on div "Ingredient * Amount * Unit * Waste * .a-a{fill:#347362;}.b-a{fill:#fff;} Grams …" at bounding box center [289, 102] width 433 height 291
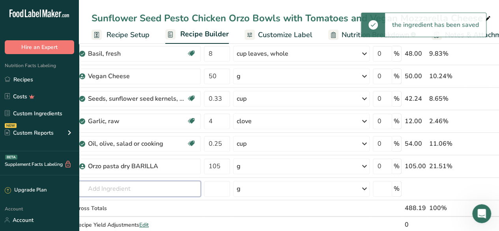
scroll to position [0, 0]
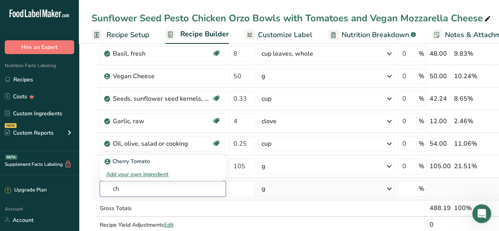
type input "c"
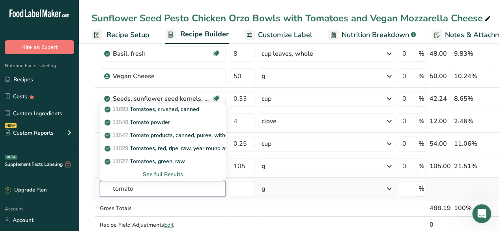
type input "tomato"
click at [173, 170] on div "See full Results" at bounding box center [162, 174] width 113 height 8
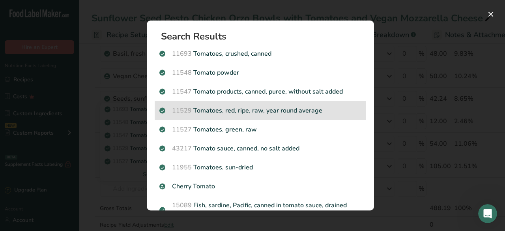
click at [316, 112] on p "11529 Tomatoes, red, ripe, raw, year round average" at bounding box center [260, 110] width 202 height 9
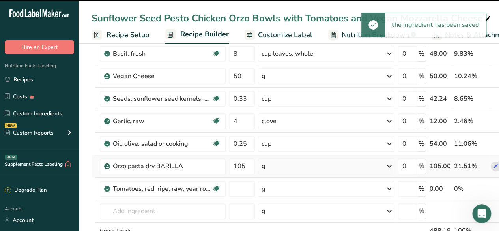
type input "0"
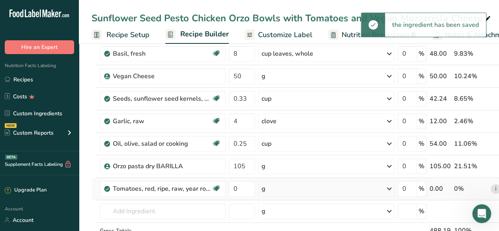
click at [271, 188] on div "g" at bounding box center [326, 189] width 136 height 16
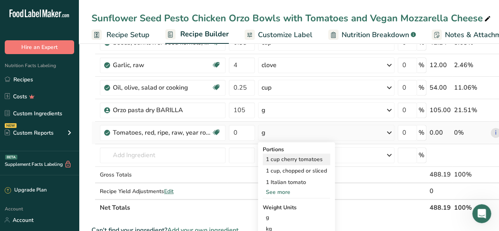
click at [301, 155] on div "1 cup cherry tomatoes" at bounding box center [296, 158] width 67 height 11
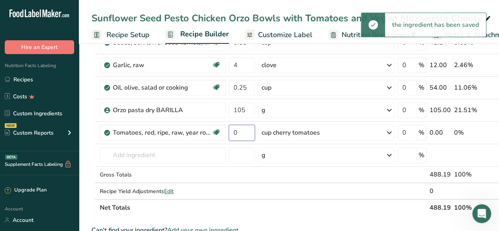
click at [238, 133] on input "0" at bounding box center [242, 133] width 26 height 16
type input "2"
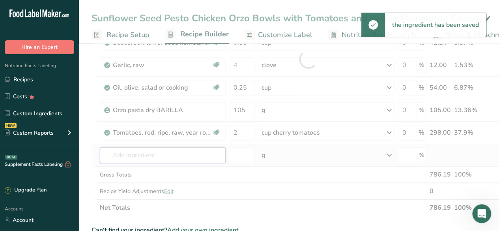
click at [179, 159] on div "Ingredient * Amount * Unit * Waste * .a-a{fill:#347362;}.b-a{fill:#fff;} Grams …" at bounding box center [308, 59] width 433 height 314
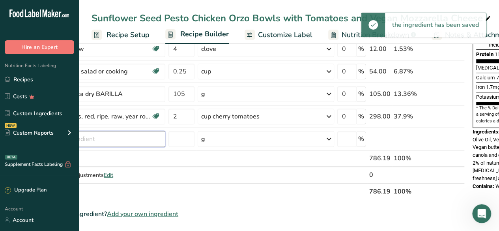
scroll to position [0, 0]
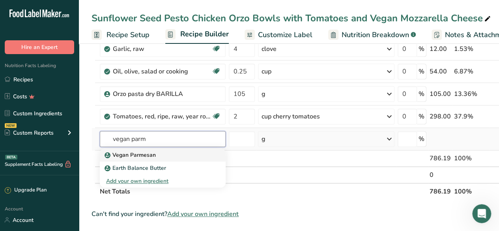
type input "vegan parm"
click at [153, 148] on link "Vegan Parmesan" at bounding box center [163, 154] width 126 height 13
type input "Vegan Parmesan"
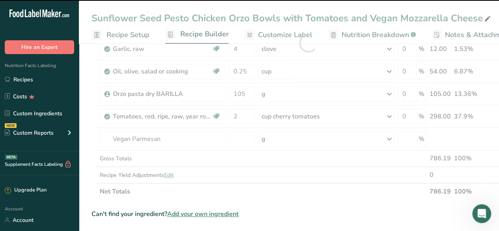
type input "0"
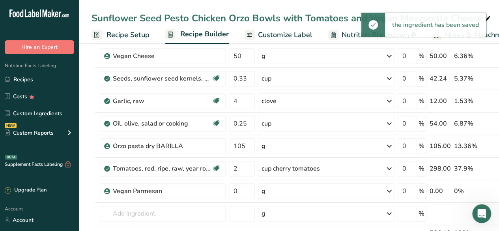
scroll to position [155, 0]
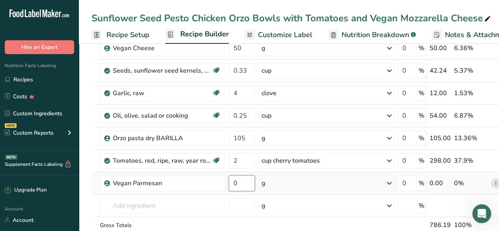
click at [243, 180] on input "0" at bounding box center [242, 183] width 26 height 16
type input "50"
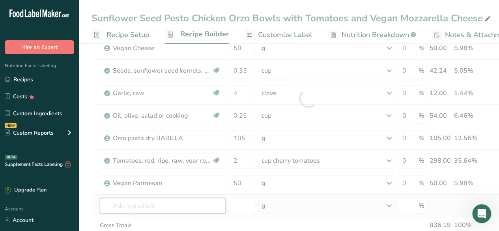
click at [181, 205] on div "Ingredient * Amount * Unit * Waste * .a-a{fill:#347362;}.b-a{fill:#fff;} Grams …" at bounding box center [308, 98] width 433 height 336
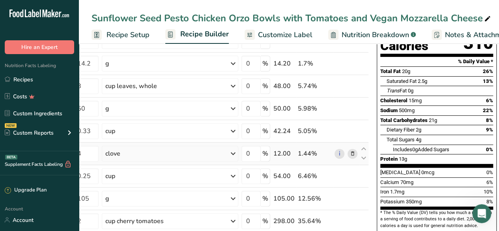
scroll to position [0, 0]
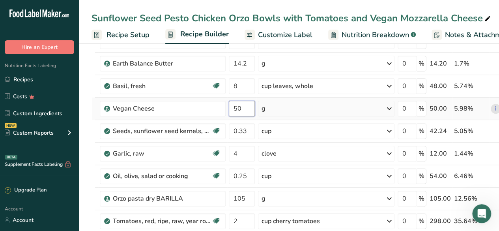
click at [244, 110] on input "50" at bounding box center [242, 109] width 26 height 16
type input "5"
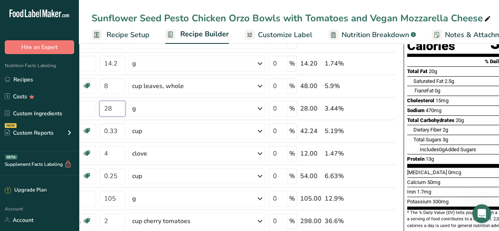
scroll to position [0, 130]
type input "28"
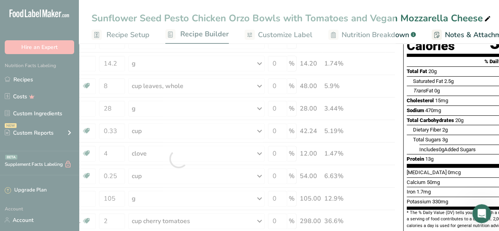
click at [464, 146] on span "Includes 0g Added Sugars" at bounding box center [447, 149] width 56 height 6
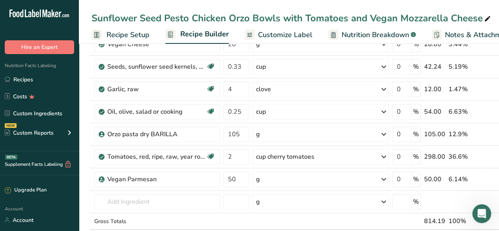
scroll to position [0, 2]
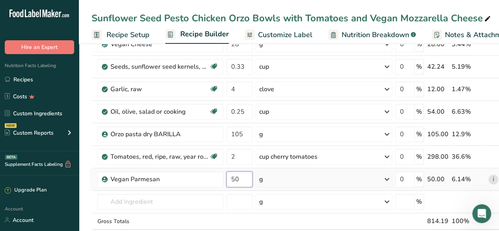
click at [241, 176] on input "50" at bounding box center [239, 179] width 26 height 16
type input "5"
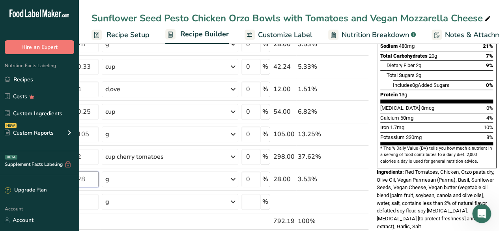
type input "28"
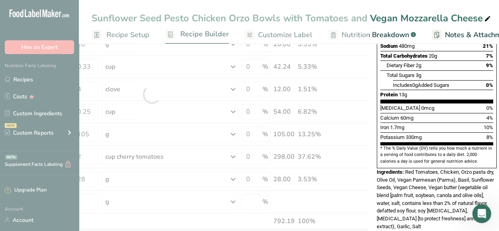
click at [456, 132] on div "Potassium 330mg 8%" at bounding box center [436, 137] width 113 height 10
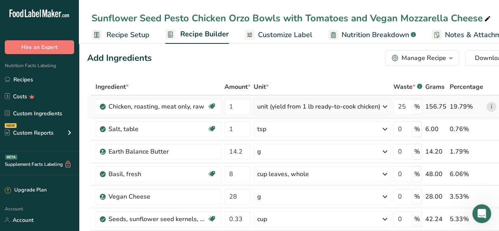
scroll to position [0, 0]
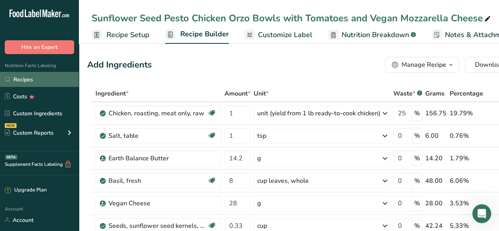
click at [53, 78] on link "Recipes" at bounding box center [39, 79] width 79 height 15
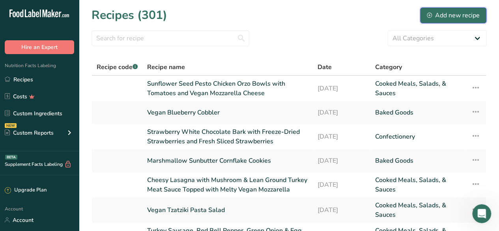
click at [450, 11] on div "Add new recipe" at bounding box center [453, 15] width 53 height 9
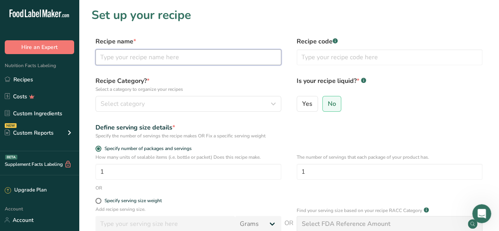
click at [155, 58] on input "text" at bounding box center [188, 57] width 186 height 16
paste input "Mediterranean Salmon Basted in Balsamic, Basil, and Cilantro Marinade with Blis…"
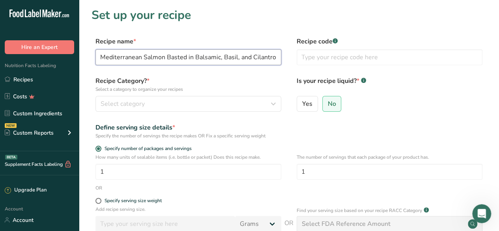
scroll to position [0, 228]
type input "Mediterranean Salmon Basted in Balsamic, Basil, and Cilantro Marinade with Blis…"
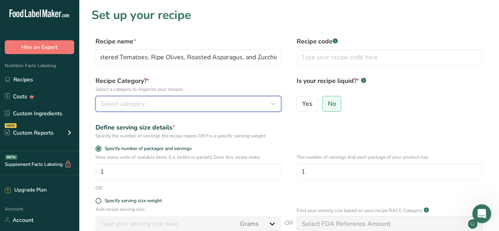
scroll to position [0, 0]
click at [174, 106] on div "Select category" at bounding box center [186, 103] width 171 height 9
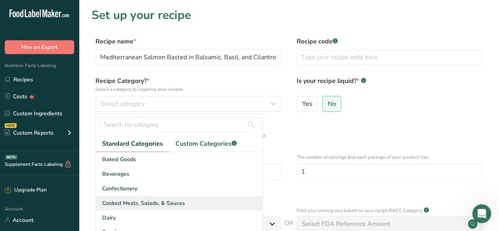
click at [176, 201] on span "Cooked Meals, Salads, & Sauces" at bounding box center [143, 203] width 83 height 8
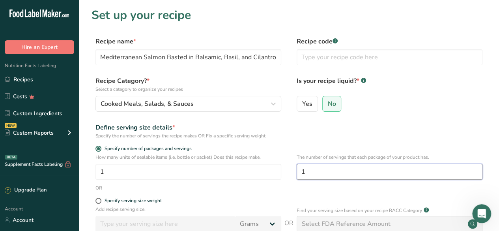
click at [319, 169] on input "1" at bounding box center [390, 172] width 186 height 16
type input "6"
click at [373, 115] on div "Yes No" at bounding box center [390, 106] width 186 height 21
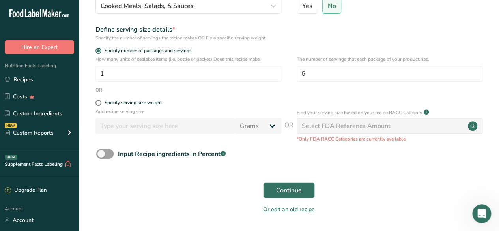
scroll to position [98, 0]
click at [294, 190] on span "Continue" at bounding box center [289, 189] width 26 height 9
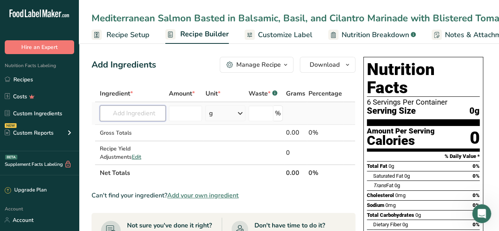
click at [128, 114] on input "text" at bounding box center [133, 113] width 66 height 16
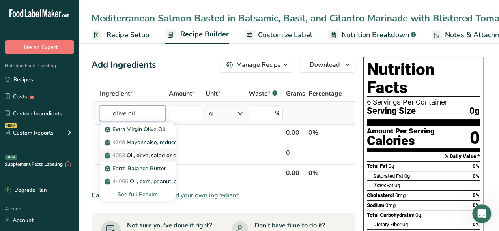
type input "olive oil"
click at [138, 152] on p "4053 Oil, olive, salad or cooking" at bounding box center [149, 155] width 86 height 8
type input "Oil, olive, salad or cooking"
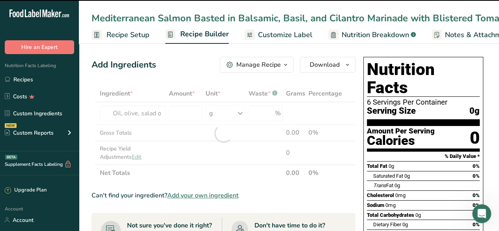
type input "0"
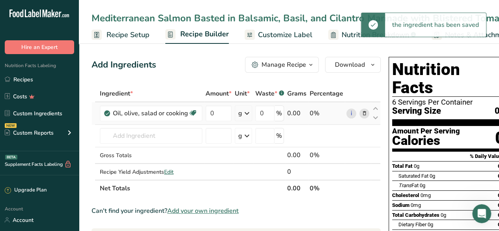
click at [239, 111] on div "g" at bounding box center [240, 112] width 4 height 9
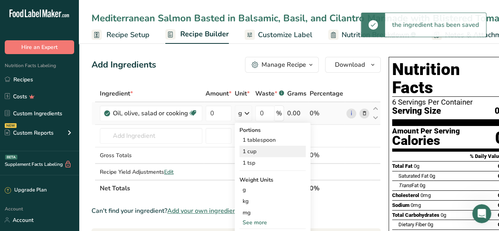
click at [253, 149] on div "1 cup" at bounding box center [272, 151] width 66 height 11
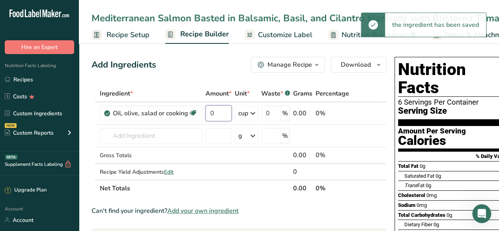
click at [215, 111] on input "0" at bounding box center [218, 113] width 26 height 16
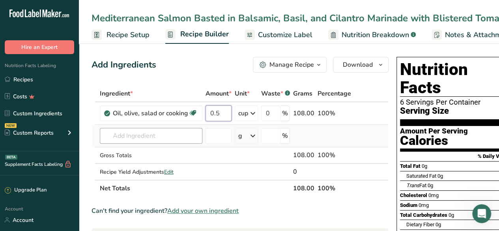
type input "0.5"
click at [156, 133] on div "Ingredient * Amount * Unit * Waste * .a-a{fill:#347362;}.b-a{fill:#fff;} Grams …" at bounding box center [240, 140] width 297 height 111
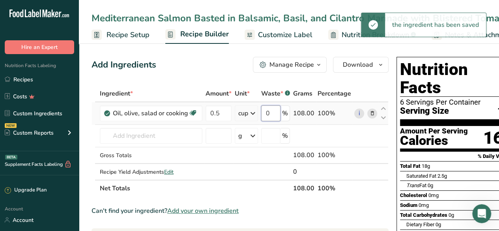
click at [272, 113] on input "0" at bounding box center [270, 113] width 19 height 16
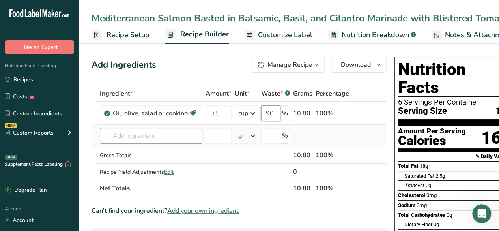
type input "90"
click at [155, 133] on div "Ingredient * Amount * Unit * Waste * .a-a{fill:#347362;}.b-a{fill:#fff;} Grams …" at bounding box center [239, 140] width 295 height 111
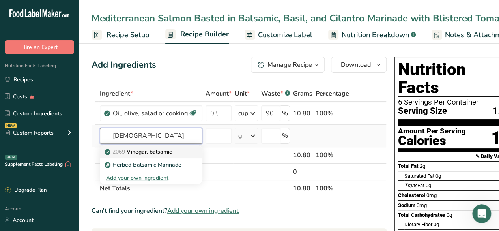
type input "[DEMOGRAPHIC_DATA]"
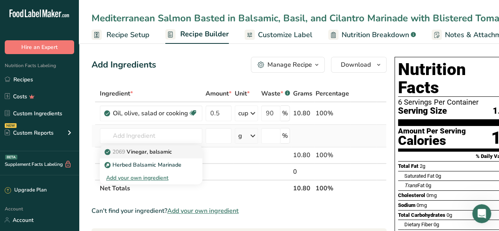
click at [167, 152] on p "2069 Vinegar, balsamic" at bounding box center [139, 152] width 66 height 8
type input "Vinegar, balsamic"
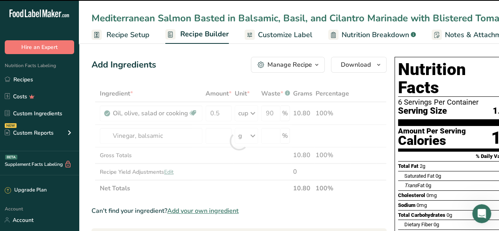
type input "0"
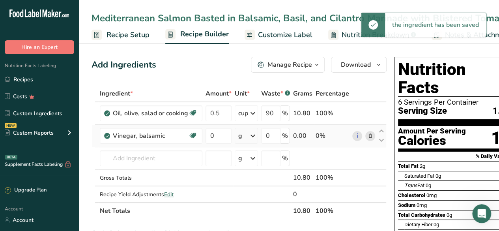
click at [249, 136] on icon at bounding box center [252, 136] width 9 height 14
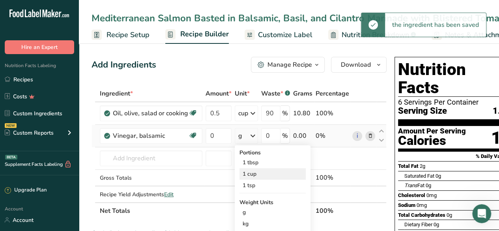
click at [256, 173] on div "1 cup" at bounding box center [272, 173] width 66 height 11
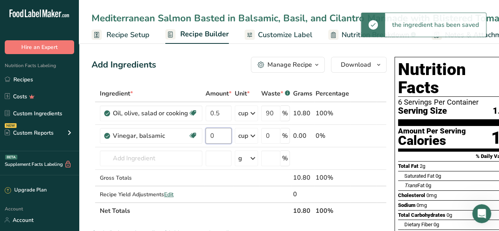
click at [216, 136] on input "0" at bounding box center [218, 136] width 26 height 16
type input "0.25"
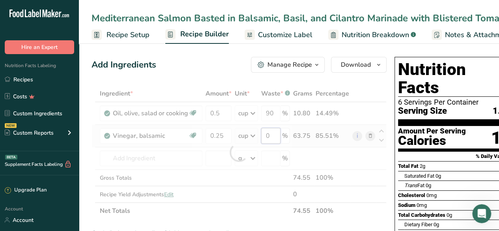
click at [276, 134] on div "Ingredient * Amount * Unit * Waste * .a-a{fill:#347362;}.b-a{fill:#fff;} Grams …" at bounding box center [239, 152] width 295 height 134
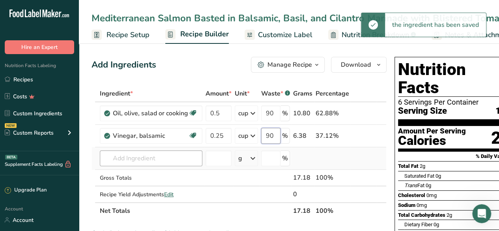
type input "90"
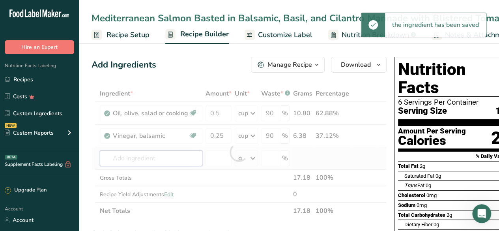
click at [146, 157] on div "Ingredient * Amount * Unit * Waste * .a-a{fill:#347362;}.b-a{fill:#fff;} Grams …" at bounding box center [239, 152] width 295 height 134
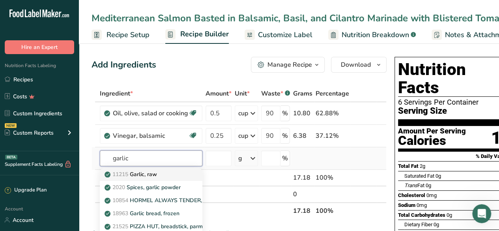
type input "garlic"
click at [164, 174] on div "11215 Garlic, raw" at bounding box center [144, 174] width 77 height 8
type input "Garlic, raw"
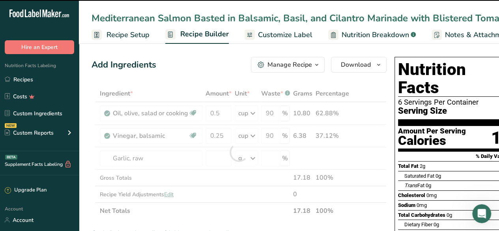
type input "0"
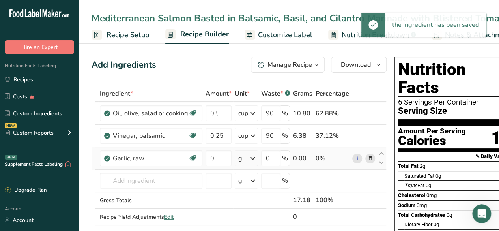
click at [247, 156] on div "g" at bounding box center [246, 158] width 23 height 16
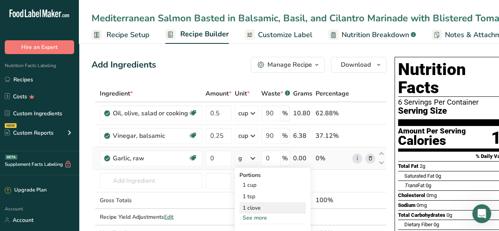
click at [257, 204] on div "1 clove" at bounding box center [272, 207] width 66 height 11
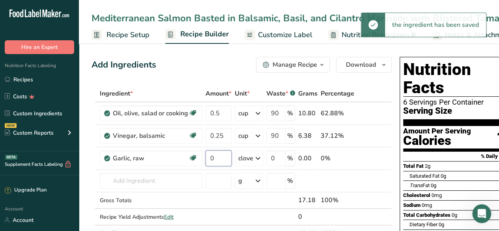
click at [216, 157] on input "0" at bounding box center [218, 158] width 26 height 16
type input "4"
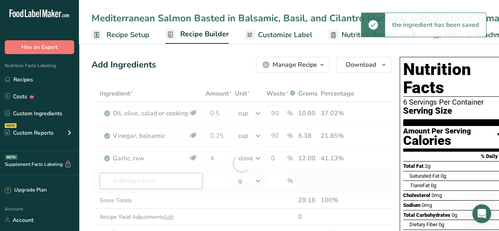
click at [137, 178] on div "Ingredient * Amount * Unit * Waste * .a-a{fill:#347362;}.b-a{fill:#fff;} Grams …" at bounding box center [242, 163] width 300 height 156
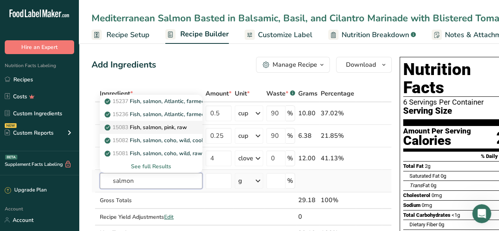
type input "salmon"
click at [176, 129] on p "15083 Fish, salmon, pink, raw" at bounding box center [146, 127] width 81 height 8
type input "Fish, salmon, pink, raw"
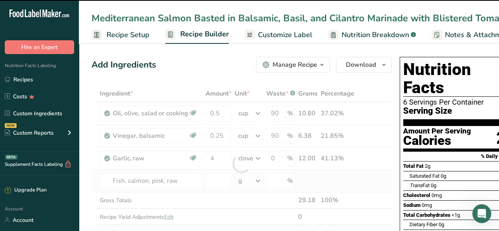
type input "0"
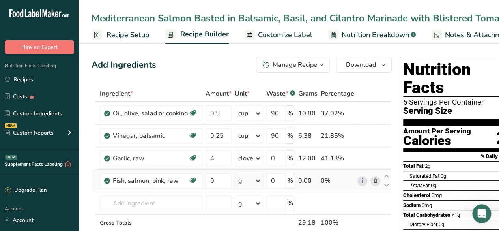
click at [255, 176] on icon at bounding box center [257, 181] width 9 height 14
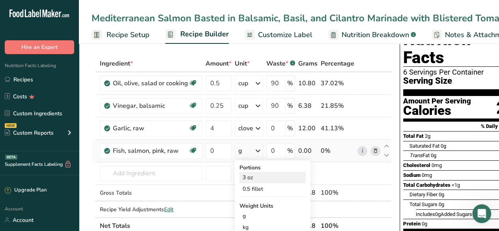
click at [258, 180] on div "3 oz" at bounding box center [272, 177] width 66 height 11
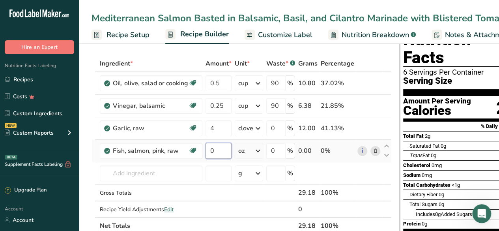
click at [222, 152] on input "0" at bounding box center [218, 151] width 26 height 16
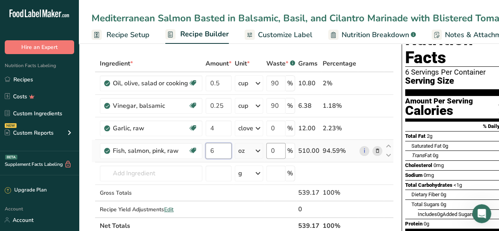
type input "6"
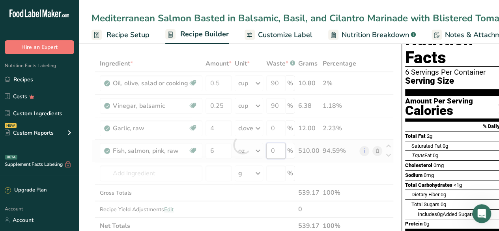
click at [279, 152] on div "Ingredient * Amount * Unit * Waste * .a-a{fill:#347362;}.b-a{fill:#fff;} Grams …" at bounding box center [243, 144] width 302 height 179
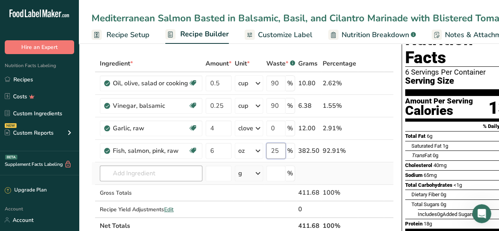
type input "25"
click at [165, 171] on div "Ingredient * Amount * Unit * Waste * .a-a{fill:#347362;}.b-a{fill:#fff;} Grams …" at bounding box center [243, 144] width 302 height 179
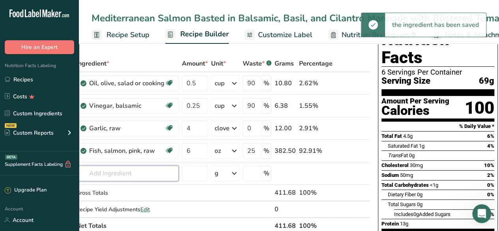
scroll to position [0, 0]
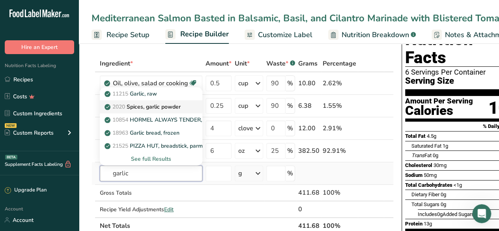
type input "garlic"
click at [171, 105] on p "2020 Spices, garlic powder" at bounding box center [143, 107] width 75 height 8
type input "Spices, garlic powder"
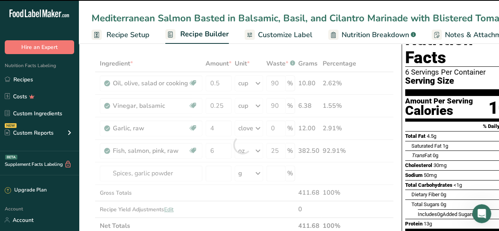
type input "0"
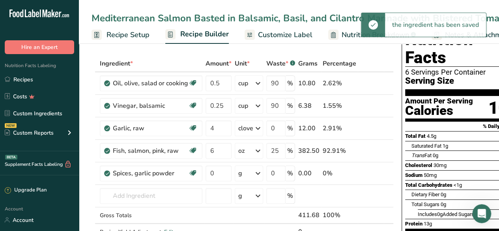
click at [248, 173] on div "g" at bounding box center [249, 173] width 28 height 16
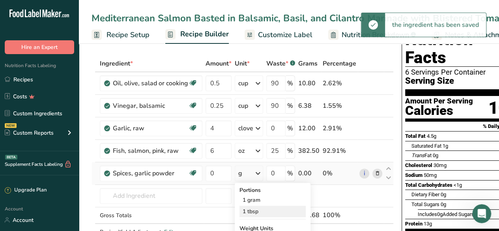
click at [258, 207] on div "1 tbsp" at bounding box center [272, 210] width 66 height 11
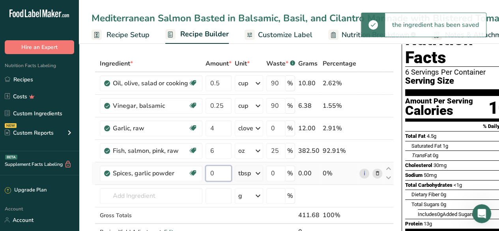
click at [218, 176] on input "0" at bounding box center [218, 173] width 26 height 16
type input "1"
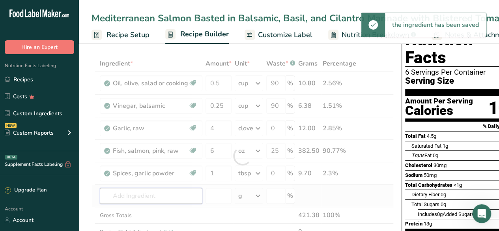
click at [141, 195] on div "Ingredient * Amount * Unit * Waste * .a-a{fill:#347362;}.b-a{fill:#fff;} Grams …" at bounding box center [243, 155] width 302 height 201
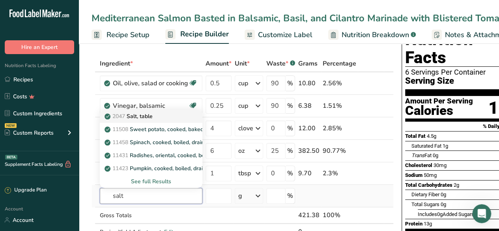
type input "salt"
click at [170, 112] on div "2047 Salt, table" at bounding box center [144, 116] width 77 height 8
type input "Salt, table"
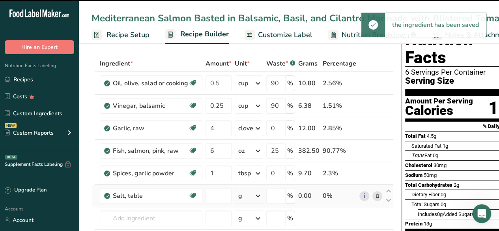
type input "0"
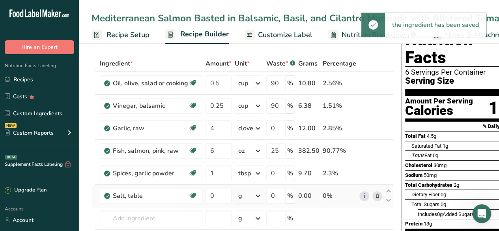
click at [249, 196] on div "g" at bounding box center [249, 196] width 28 height 16
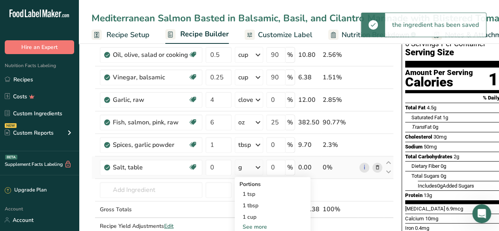
scroll to position [59, 0]
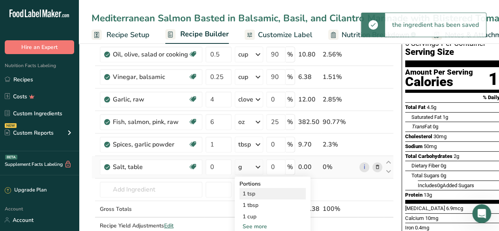
click at [259, 192] on div "1 tsp" at bounding box center [272, 193] width 66 height 11
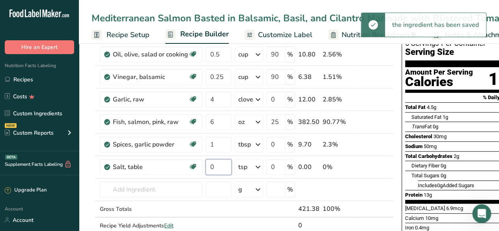
click at [218, 168] on input "0" at bounding box center [218, 167] width 26 height 16
type input "1"
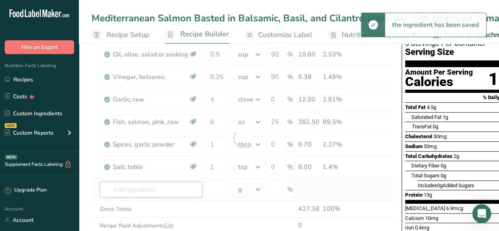
click at [151, 188] on div "Ingredient * Amount * Unit * Waste * .a-a{fill:#347362;}.b-a{fill:#fff;} Grams …" at bounding box center [243, 138] width 302 height 224
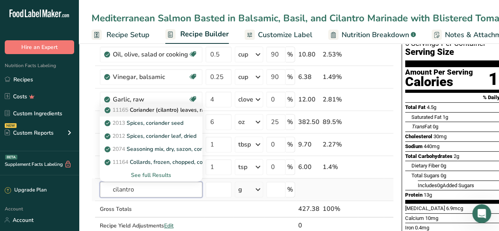
type input "cilantro"
click at [170, 113] on link "11165 Coriander (cilantro) leaves, raw" at bounding box center [151, 109] width 103 height 13
type input "Coriander (cilantro) leaves, raw"
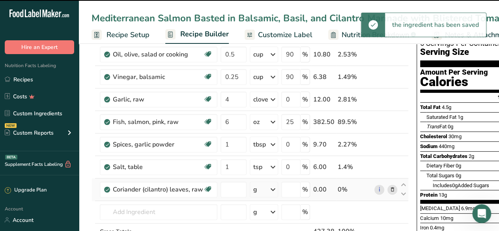
type input "0"
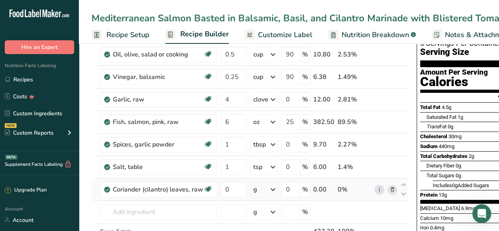
click at [261, 194] on div "g" at bounding box center [264, 189] width 28 height 16
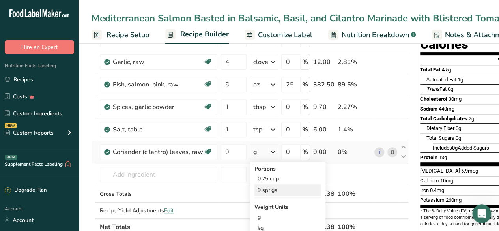
scroll to position [97, 0]
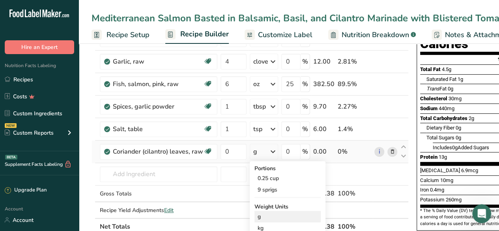
click at [271, 214] on div "g" at bounding box center [287, 216] width 66 height 11
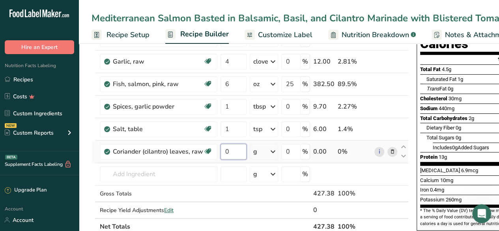
click at [233, 148] on input "0" at bounding box center [233, 152] width 26 height 16
type input "3"
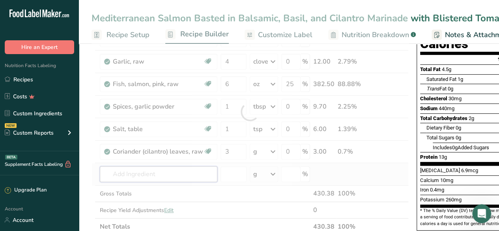
click at [161, 169] on div "Ingredient * Amount * Unit * Waste * .a-a{fill:#347362;}.b-a{fill:#fff;} Grams …" at bounding box center [250, 112] width 317 height 246
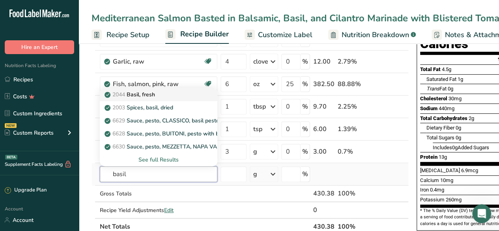
type input "basil"
click at [162, 93] on div "2044 Basil, fresh" at bounding box center [152, 94] width 92 height 8
type input "Basil, fresh"
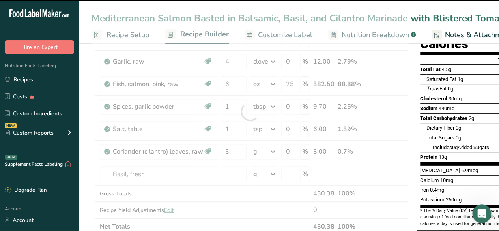
type input "0"
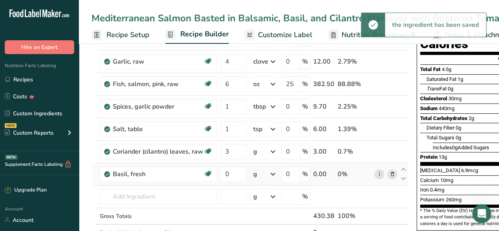
click at [265, 175] on div "g" at bounding box center [264, 174] width 28 height 16
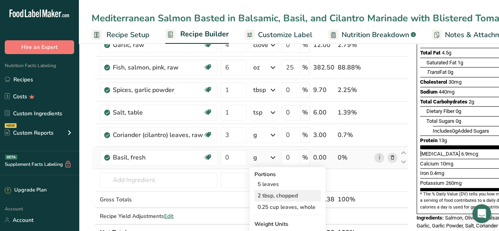
scroll to position [121, 0]
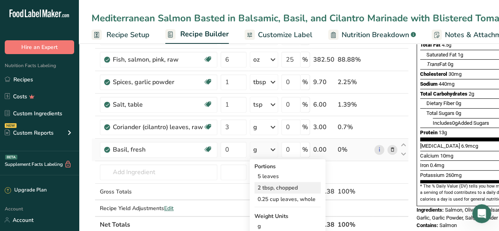
click at [293, 185] on div "2 tbsp, chopped" at bounding box center [287, 187] width 66 height 11
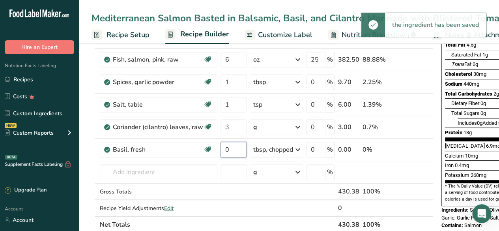
click at [235, 148] on input "0" at bounding box center [233, 150] width 26 height 16
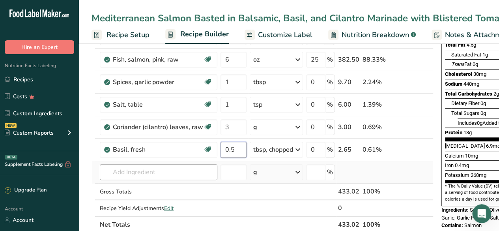
type input "0.5"
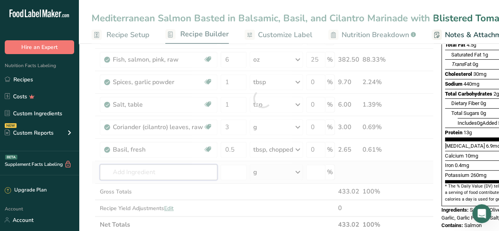
click at [165, 168] on div "Ingredient * Amount * Unit * Waste * .a-a{fill:#347362;}.b-a{fill:#fff;} Grams …" at bounding box center [263, 98] width 342 height 269
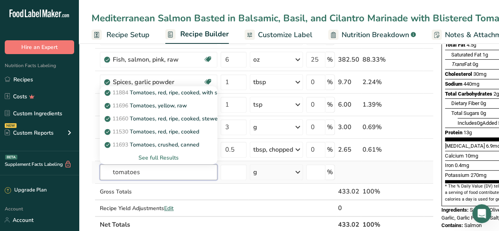
type input "tomatoes"
click at [168, 156] on div "See full Results" at bounding box center [158, 157] width 105 height 8
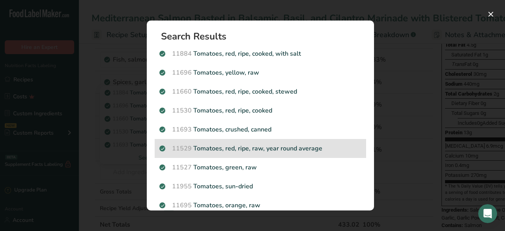
click at [305, 142] on div "11529 Tomatoes, red, ripe, raw, year round average" at bounding box center [260, 148] width 211 height 19
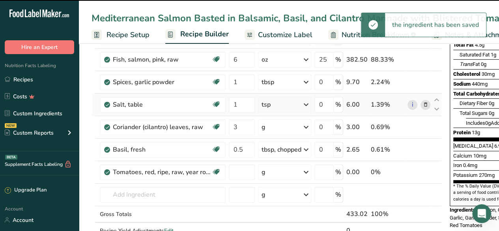
type input "0"
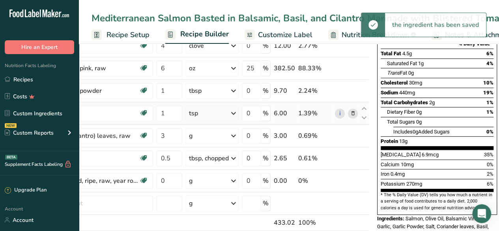
scroll to position [0, 0]
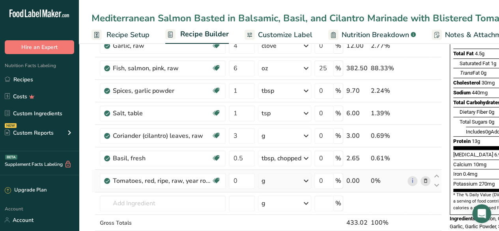
click at [282, 179] on div "g" at bounding box center [284, 181] width 53 height 16
click at [292, 202] on div "1 cup cherry tomatoes" at bounding box center [296, 207] width 66 height 11
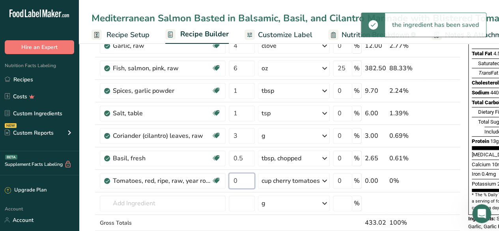
click at [239, 180] on input "0" at bounding box center [242, 181] width 26 height 16
type input "2"
type input "1"
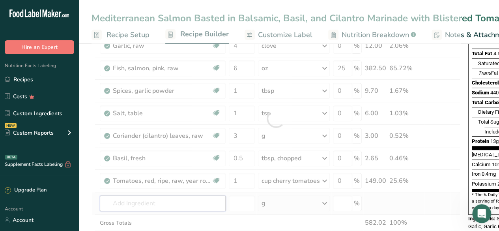
click at [162, 203] on div "Ingredient * Amount * Unit * Waste * .a-a{fill:#347362;}.b-a{fill:#fff;} Grams …" at bounding box center [276, 118] width 369 height 291
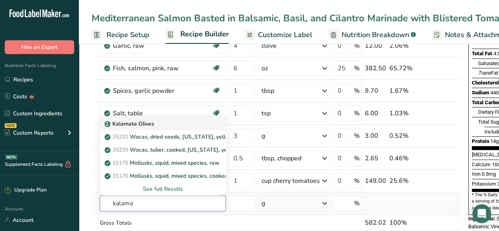
type input "kalama"
click at [180, 123] on div "Kalamata Olives" at bounding box center [156, 124] width 101 height 8
type input "Kalamata Olives"
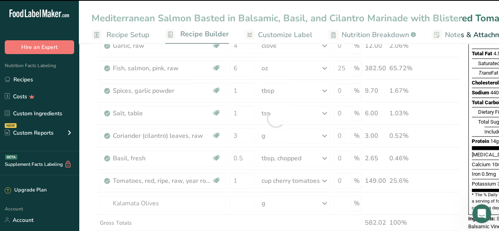
type input "0"
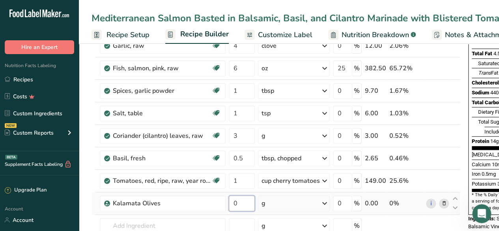
click at [239, 203] on input "0" at bounding box center [242, 203] width 26 height 16
type input "130"
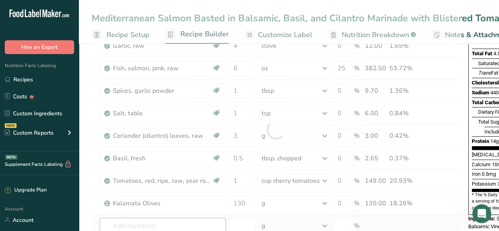
click at [189, 223] on div "Ingredient * Amount * Unit * Waste * .a-a{fill:#347362;}.b-a{fill:#fff;} Grams …" at bounding box center [276, 130] width 369 height 314
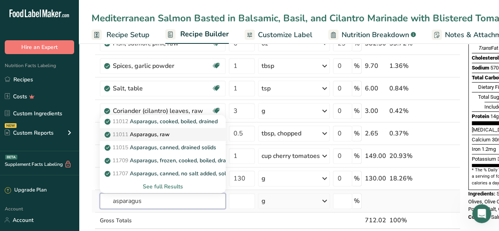
type input "asparagus"
click at [168, 137] on p "11011 Asparagus, raw" at bounding box center [138, 134] width 64 height 8
type input "Asparagus, raw"
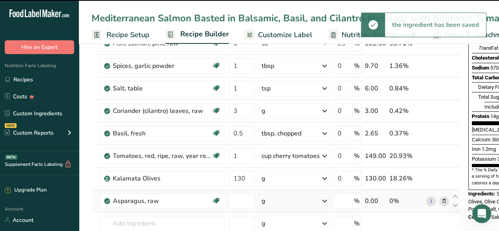
type input "0"
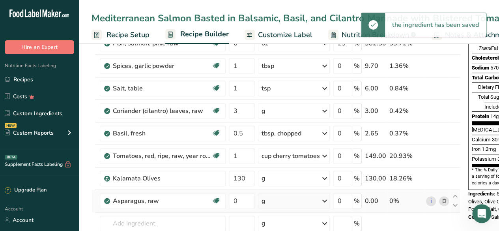
click at [302, 198] on div "g" at bounding box center [294, 201] width 72 height 16
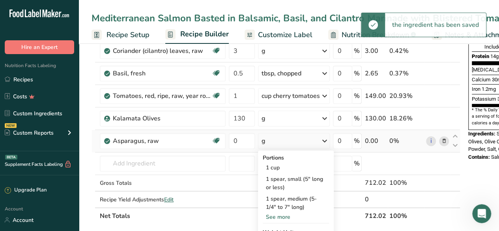
scroll to position [199, 0]
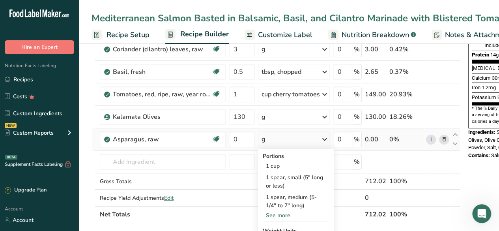
click at [285, 213] on div "See more" at bounding box center [296, 215] width 66 height 8
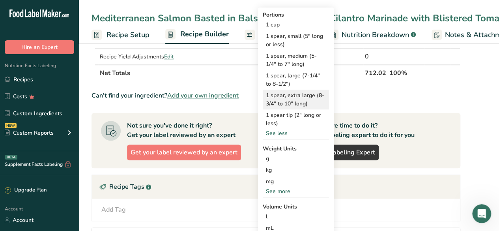
scroll to position [340, 0]
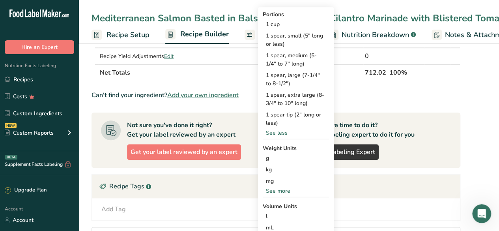
click at [274, 189] on div "See more" at bounding box center [296, 191] width 66 height 8
click at [287, 199] on div "lb" at bounding box center [296, 203] width 66 height 11
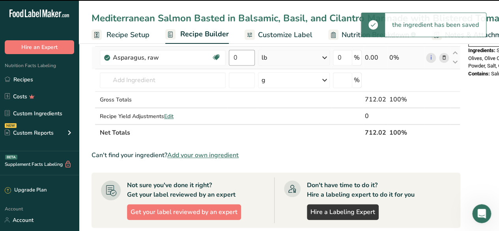
scroll to position [234, 0]
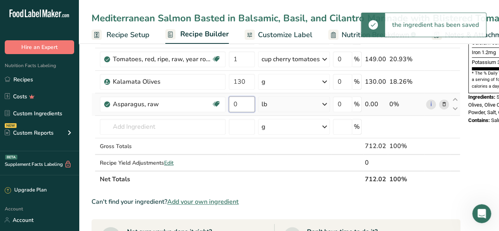
click at [243, 102] on input "0" at bounding box center [242, 104] width 26 height 16
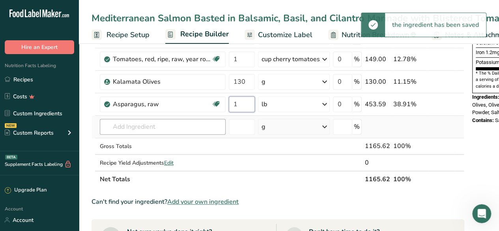
type input "1"
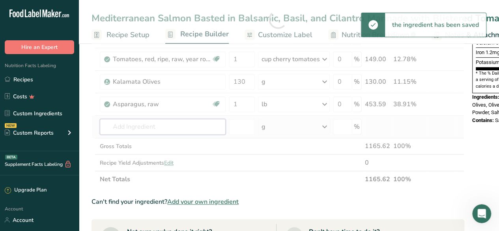
click at [174, 124] on div "Ingredient * Amount * Unit * Waste * .a-a{fill:#347362;}.b-a{fill:#fff;} Grams …" at bounding box center [278, 19] width 373 height 336
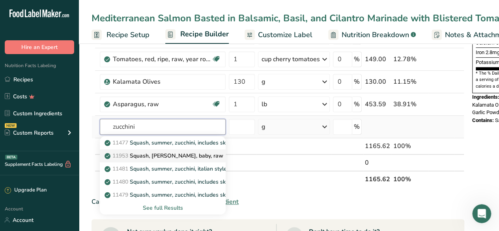
type input "zucchini"
click at [199, 154] on p "11953 [PERSON_NAME], [PERSON_NAME], baby, raw" at bounding box center [164, 155] width 117 height 8
type input "Squash, [PERSON_NAME], baby, raw"
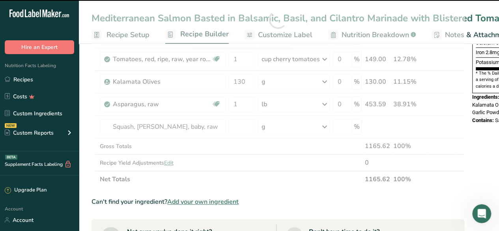
type input "0"
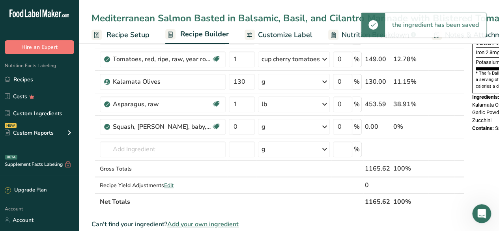
click at [284, 126] on div "g" at bounding box center [294, 127] width 72 height 16
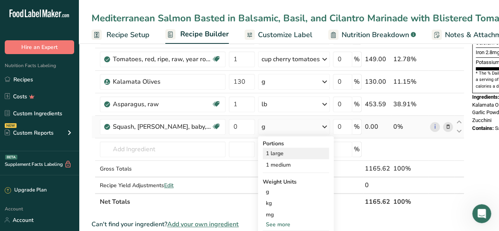
click at [289, 149] on div "1 large" at bounding box center [296, 153] width 66 height 11
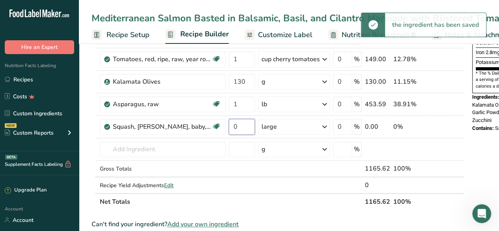
click at [241, 124] on input "0" at bounding box center [242, 127] width 26 height 16
type input "1"
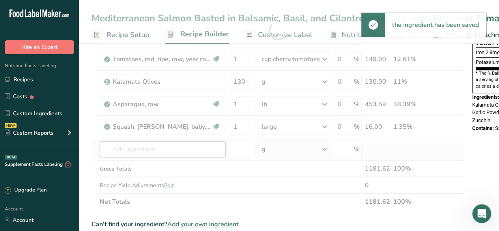
click at [181, 147] on div "Ingredient * Amount * Unit * Waste * .a-a{fill:#347362;}.b-a{fill:#fff;} Grams …" at bounding box center [278, 30] width 373 height 359
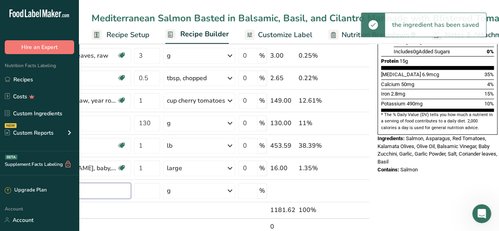
scroll to position [0, 0]
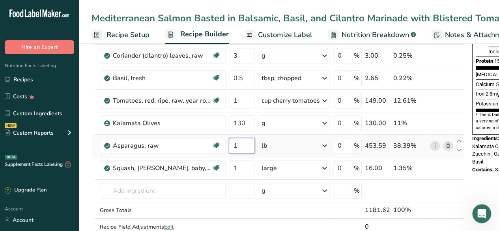
click at [242, 143] on input "1" at bounding box center [242, 146] width 26 height 16
type input "2"
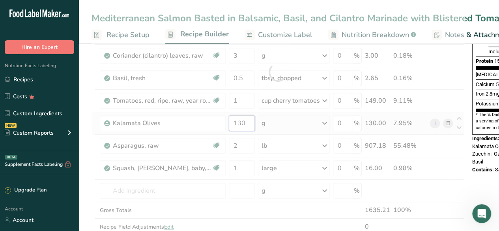
click at [249, 120] on div "Ingredient * Amount * Unit * Waste * .a-a{fill:#347362;}.b-a{fill:#fff;} Grams …" at bounding box center [278, 72] width 373 height 359
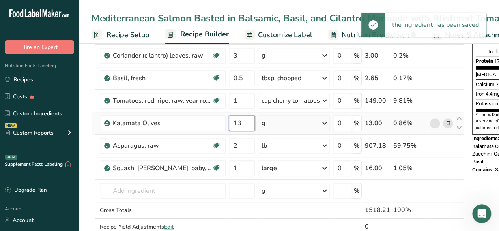
type input "1"
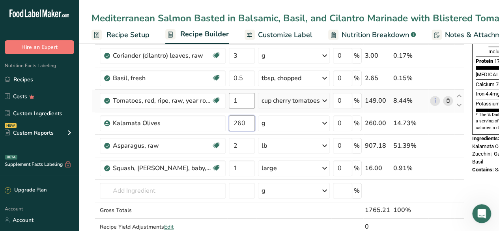
type input "260"
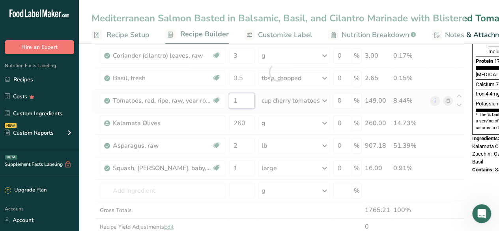
click at [247, 102] on div "Ingredient * Amount * Unit * Waste * .a-a{fill:#347362;}.b-a{fill:#fff;} Grams …" at bounding box center [278, 72] width 373 height 359
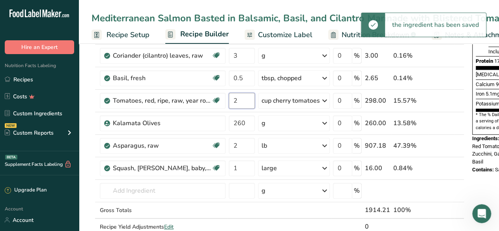
type input "2"
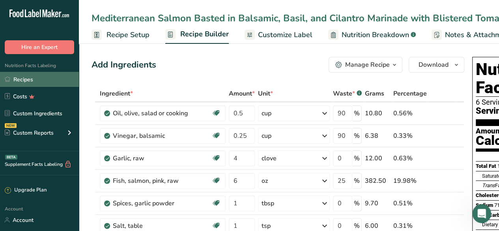
click at [51, 78] on link "Recipes" at bounding box center [39, 79] width 79 height 15
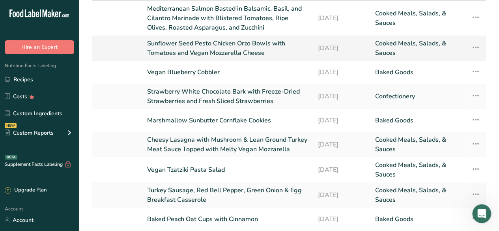
scroll to position [163, 0]
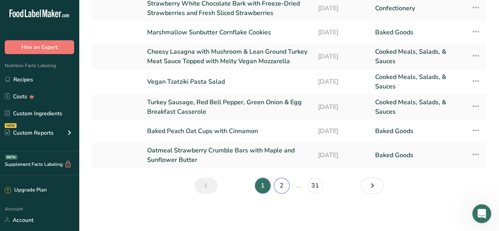
click at [286, 182] on link "2" at bounding box center [282, 185] width 16 height 16
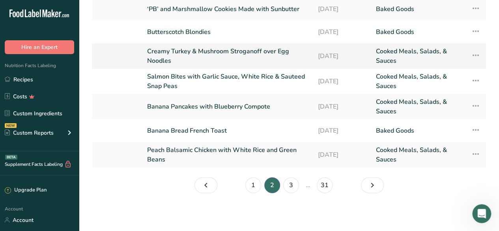
scroll to position [151, 0]
click at [212, 131] on link "Banana Bread French Toast" at bounding box center [227, 131] width 161 height 17
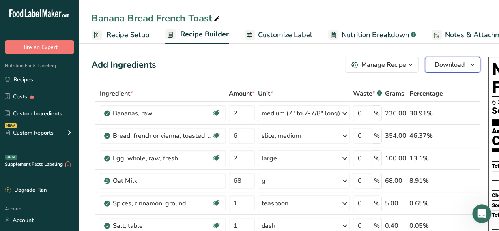
click at [438, 65] on span "Download" at bounding box center [450, 64] width 30 height 9
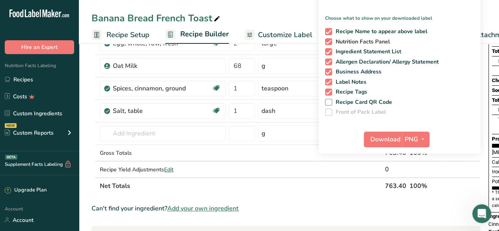
scroll to position [116, 0]
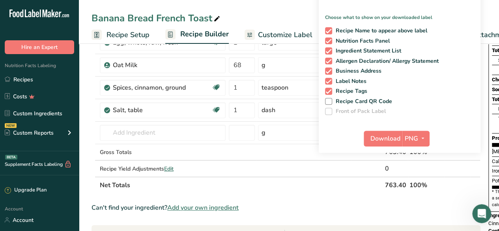
click at [384, 129] on div "Download PNG PNG BMP SVG PDF TXT" at bounding box center [400, 139] width 162 height 25
click at [379, 136] on span "Download" at bounding box center [385, 138] width 30 height 9
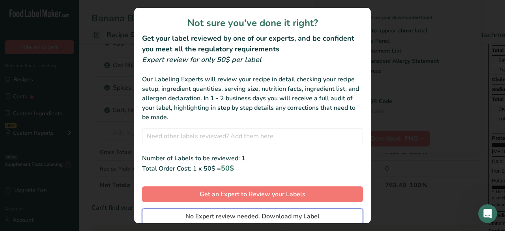
click at [311, 213] on span "No Expert review needed. Download my Label" at bounding box center [252, 215] width 134 height 9
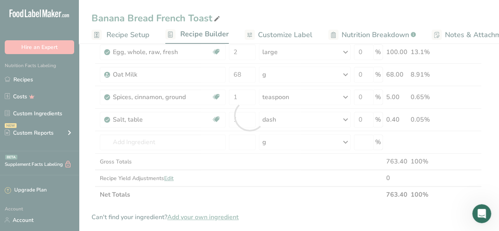
scroll to position [0, 0]
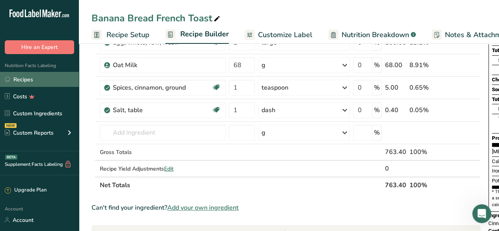
click at [48, 78] on link "Recipes" at bounding box center [39, 79] width 79 height 15
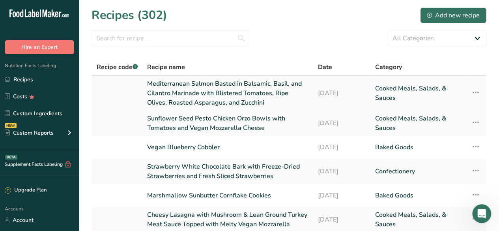
click at [243, 94] on link "Mediterranean Salmon Basted in Balsamic, Basil, and Cilantro Marinade with Blis…" at bounding box center [227, 93] width 161 height 28
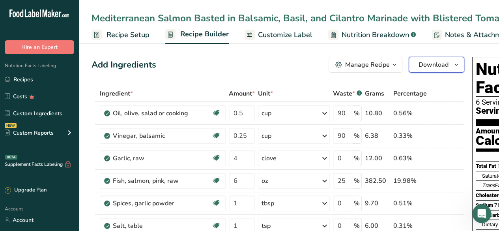
click at [422, 63] on span "Download" at bounding box center [433, 64] width 30 height 9
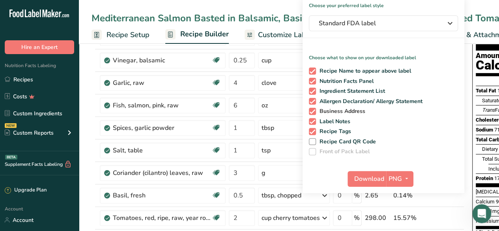
scroll to position [77, 0]
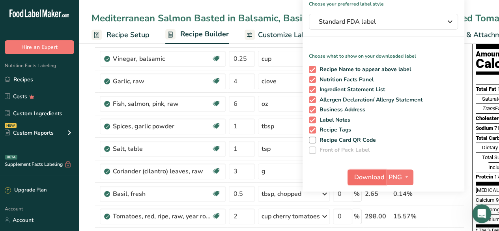
click at [367, 177] on span "Download" at bounding box center [369, 176] width 30 height 9
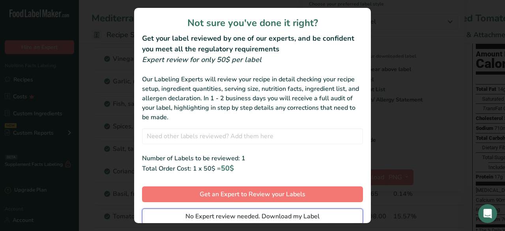
click at [259, 217] on span "No Expert review needed. Download my Label" at bounding box center [252, 215] width 134 height 9
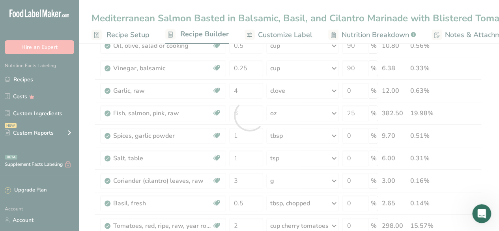
scroll to position [0, 0]
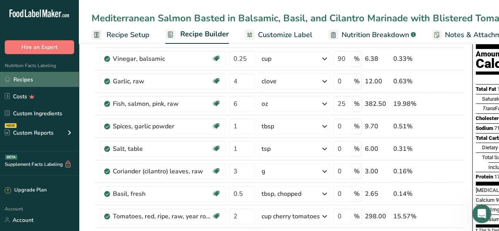
click at [38, 80] on link "Recipes" at bounding box center [39, 79] width 79 height 15
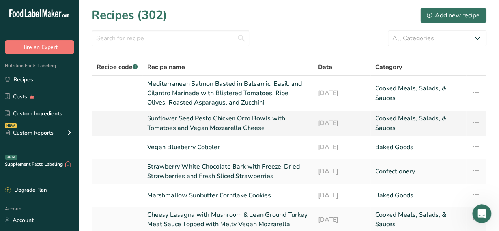
click at [245, 118] on link "Sunflower Seed Pesto Chicken Orzo Bowls with Tomatoes and Vegan Mozzarella Chee…" at bounding box center [227, 123] width 161 height 19
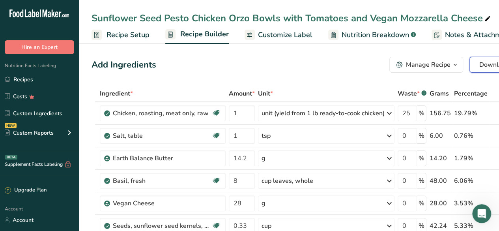
click at [482, 68] on span "Download" at bounding box center [494, 64] width 30 height 9
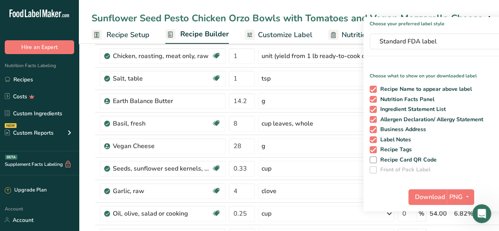
scroll to position [58, 0]
click at [420, 198] on span "Download" at bounding box center [430, 196] width 30 height 9
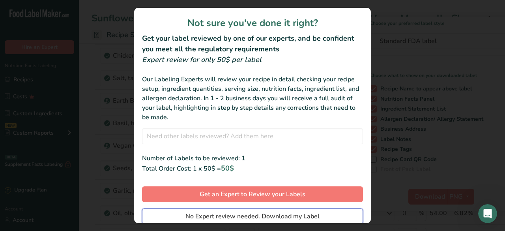
click at [337, 206] on div "Not sure you've done it right? Get your label reviewed by one of our experts, a…" at bounding box center [252, 115] width 237 height 215
click at [330, 213] on button "No Expert review needed. Download my Label" at bounding box center [252, 216] width 221 height 16
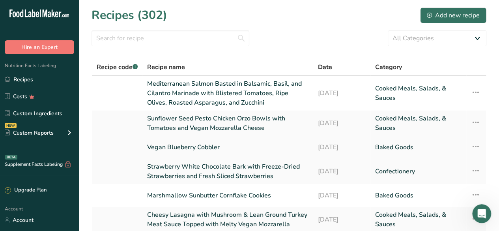
click at [205, 146] on link "Vegan Blueberry Cobbler" at bounding box center [227, 147] width 161 height 17
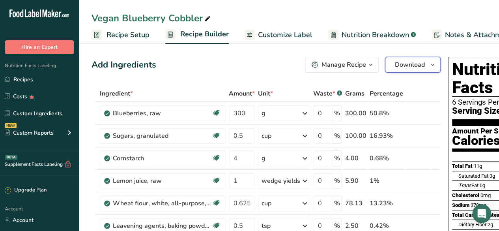
click at [407, 68] on span "Download" at bounding box center [410, 64] width 30 height 9
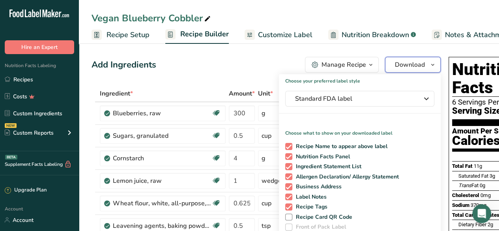
scroll to position [52, 0]
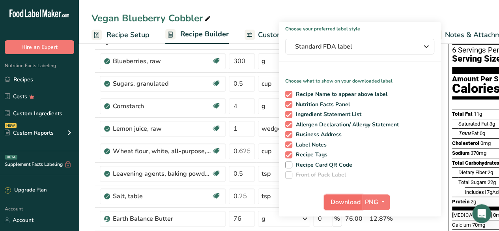
click at [334, 204] on span "Download" at bounding box center [346, 201] width 30 height 9
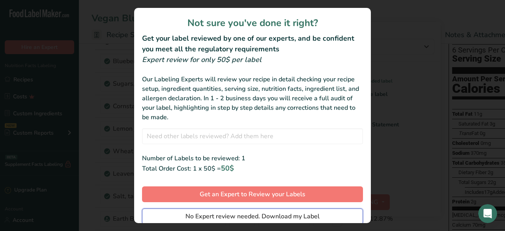
click at [313, 214] on span "No Expert review needed. Download my Label" at bounding box center [252, 215] width 134 height 9
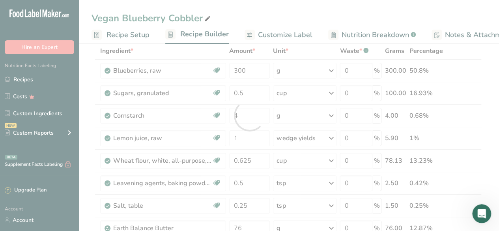
scroll to position [0, 0]
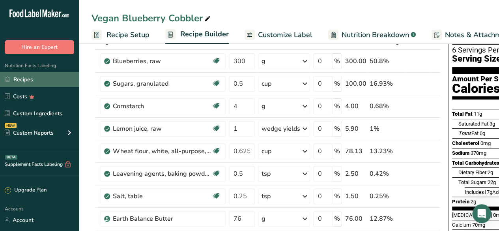
click at [49, 79] on link "Recipes" at bounding box center [39, 79] width 79 height 15
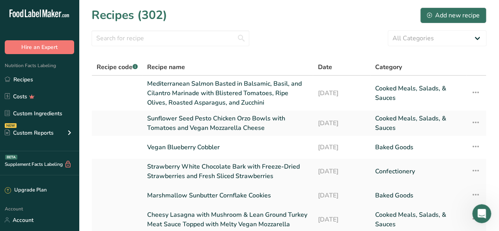
click at [287, 188] on link "Marshmallow Sunbutter Cornflake Cookies" at bounding box center [227, 195] width 161 height 17
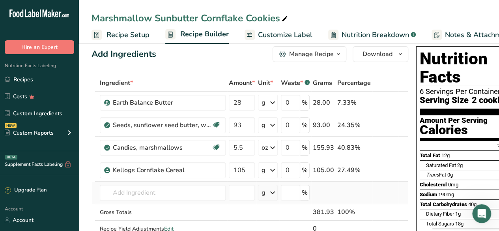
scroll to position [86, 0]
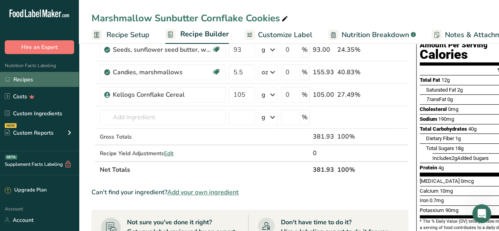
click at [50, 80] on link "Recipes" at bounding box center [39, 79] width 79 height 15
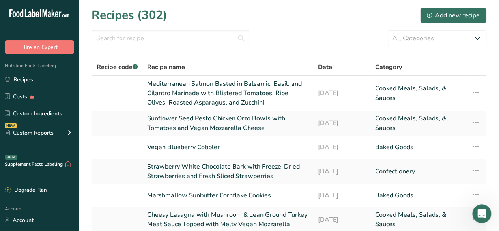
scroll to position [163, 0]
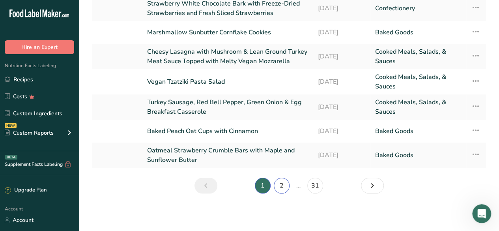
click at [281, 184] on link "2" at bounding box center [282, 185] width 16 height 16
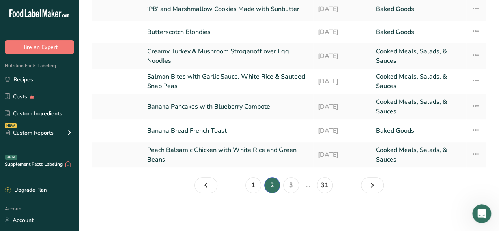
scroll to position [151, 0]
click at [295, 186] on link "3" at bounding box center [291, 185] width 16 height 16
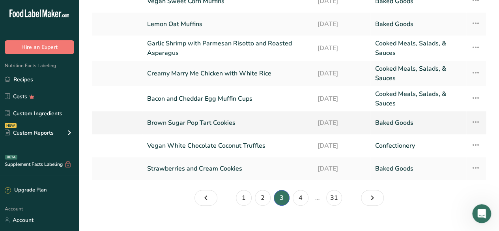
scroll to position [146, 0]
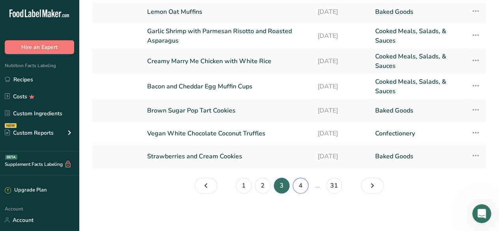
click at [301, 184] on link "4" at bounding box center [301, 185] width 16 height 16
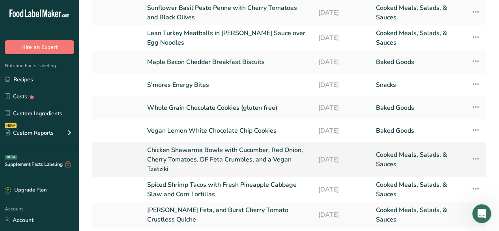
scroll to position [98, 0]
click at [258, 131] on link "Vegan Lemon White Chocolate Chip Cookies" at bounding box center [228, 131] width 162 height 17
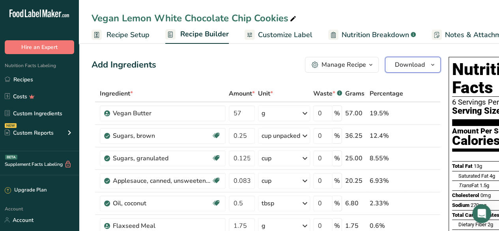
click at [408, 65] on span "Download" at bounding box center [410, 64] width 30 height 9
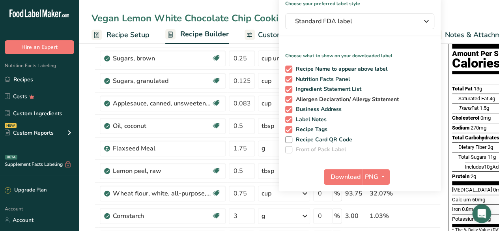
scroll to position [78, 0]
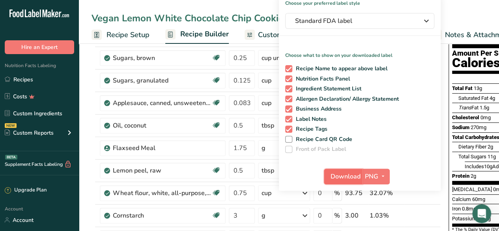
click at [336, 178] on span "Download" at bounding box center [346, 176] width 30 height 9
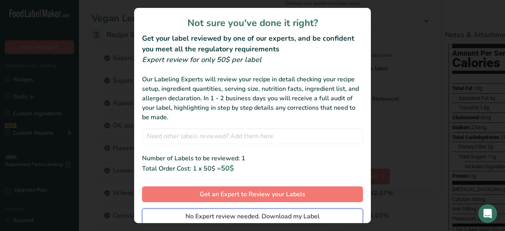
click at [314, 214] on span "No Expert review needed. Download my Label" at bounding box center [252, 215] width 134 height 9
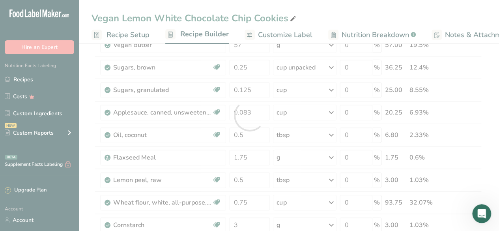
scroll to position [0, 0]
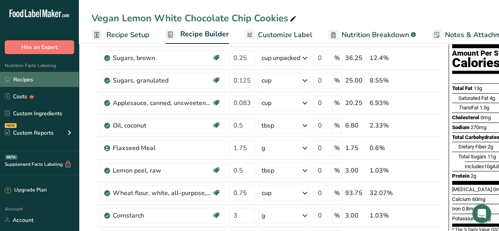
click at [49, 86] on link "Recipes" at bounding box center [39, 79] width 79 height 15
